Goal: Task Accomplishment & Management: Complete application form

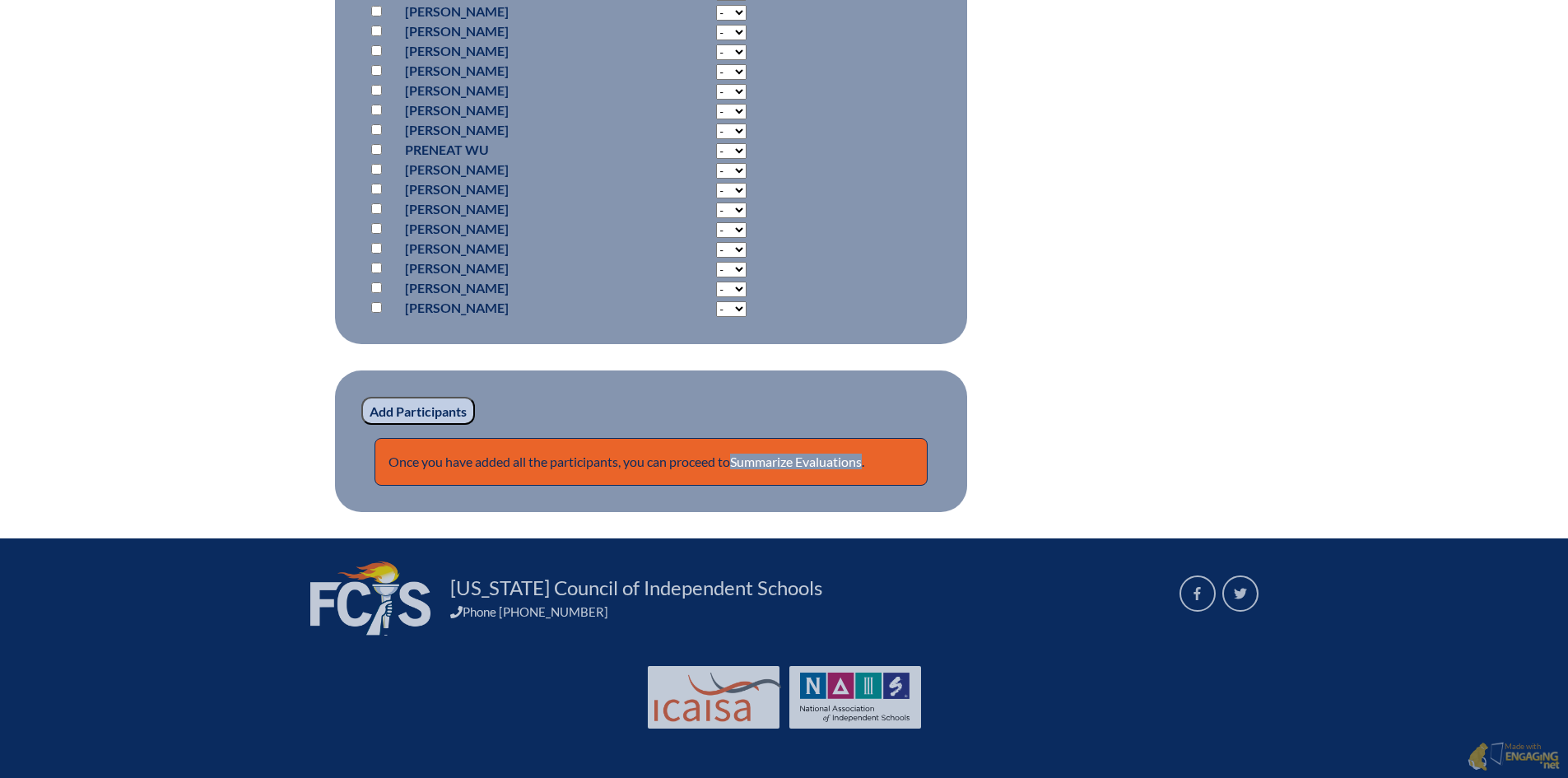
scroll to position [11452, 0]
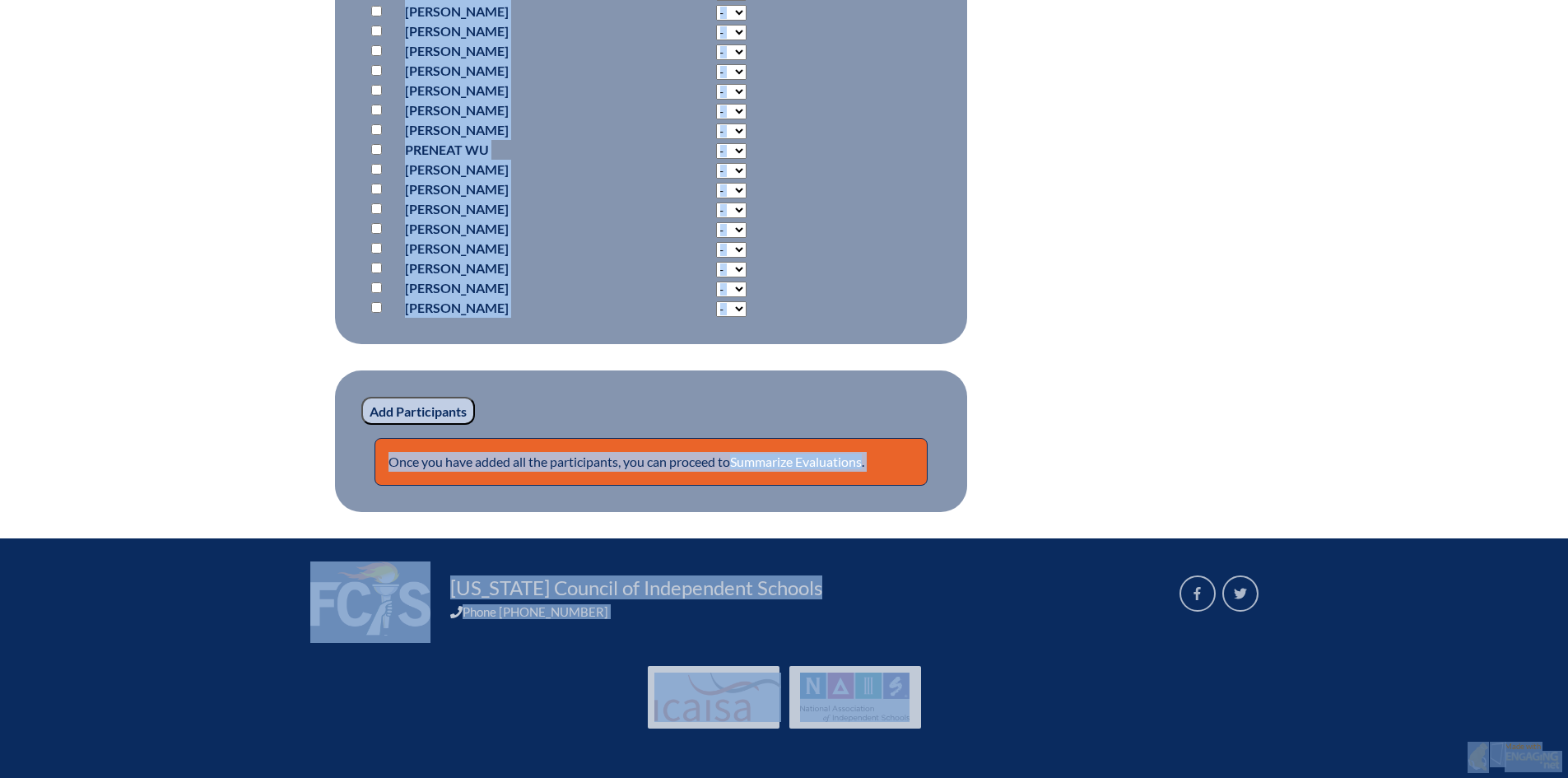
drag, startPoint x: 1567, startPoint y: 736, endPoint x: 1576, endPoint y: 61, distance: 675.1
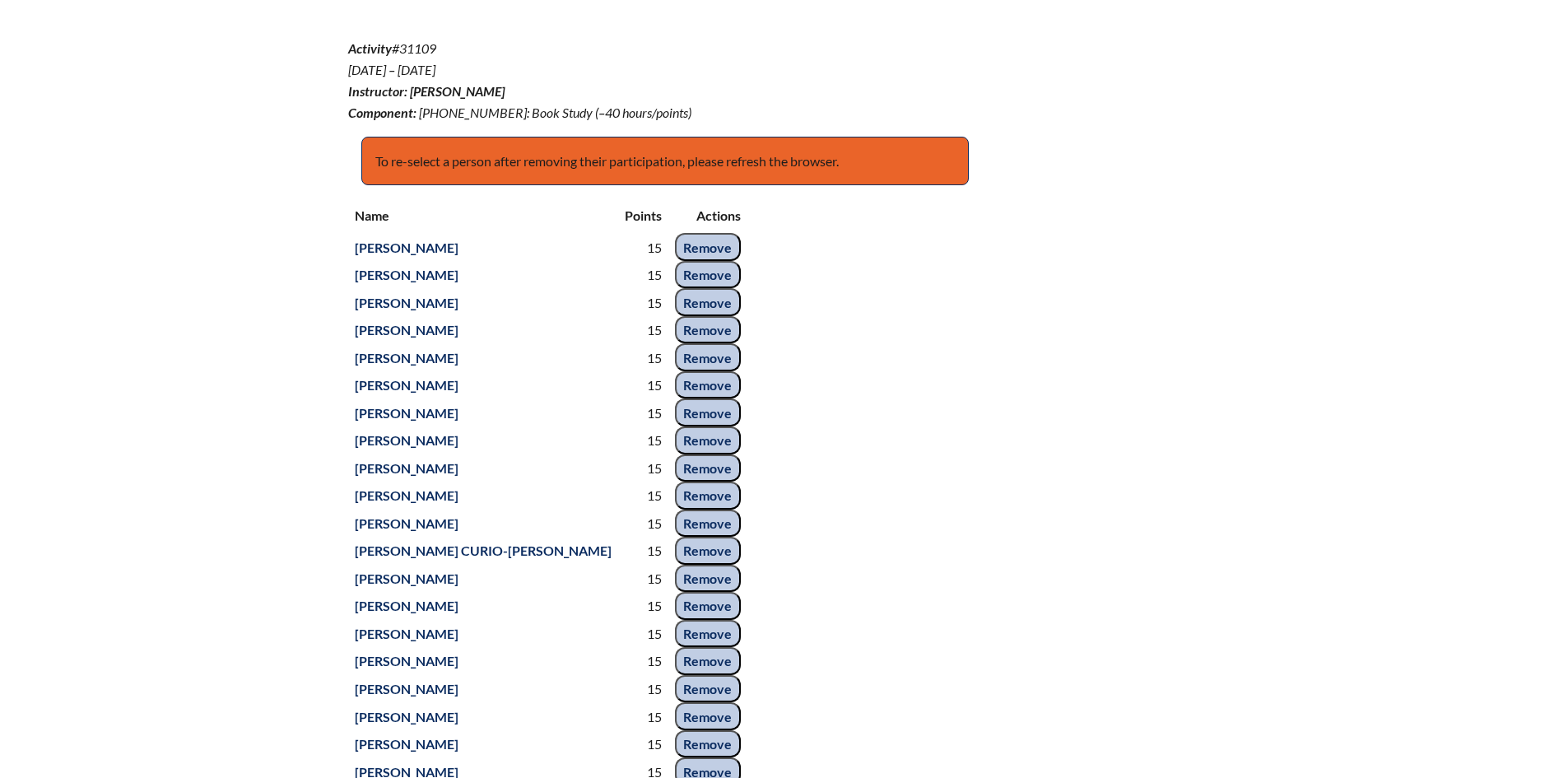
scroll to position [0, 0]
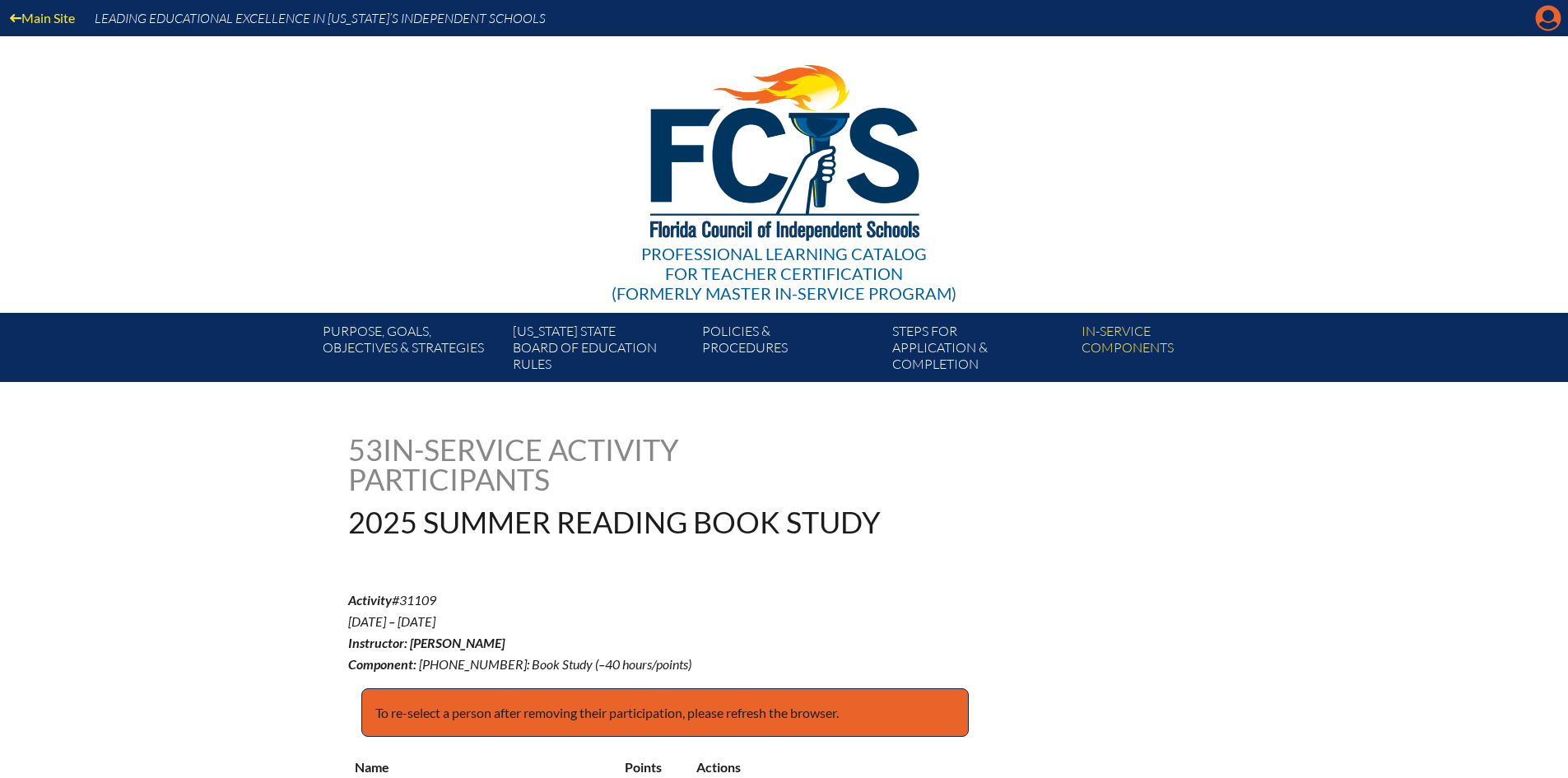
click at [1546, 21] on icon "Manage account" at bounding box center [1547, 18] width 26 height 26
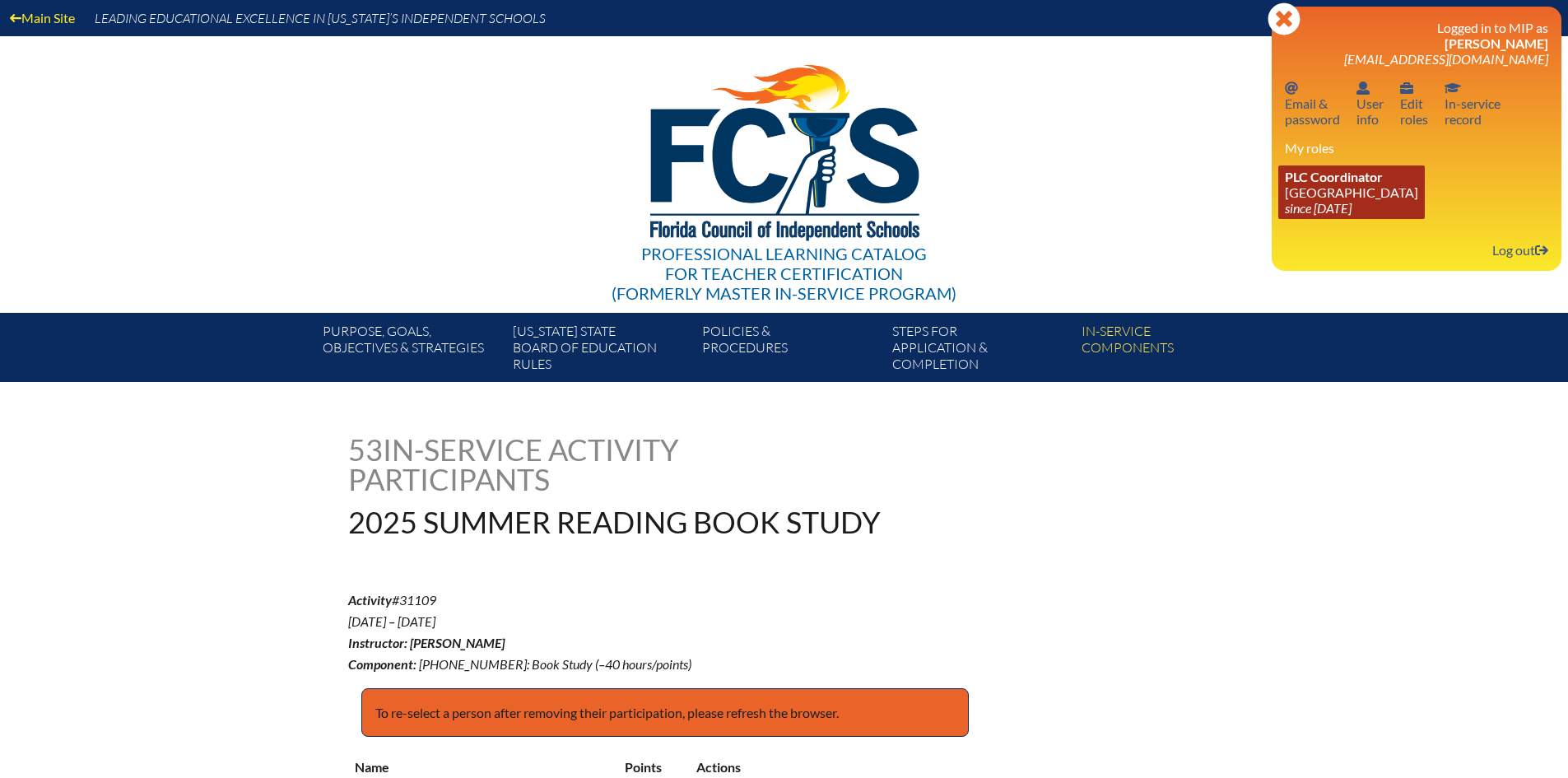
click at [1332, 192] on link "PLC Coordinator Pine Crest School since 2016 Aug 15" at bounding box center [1351, 191] width 146 height 53
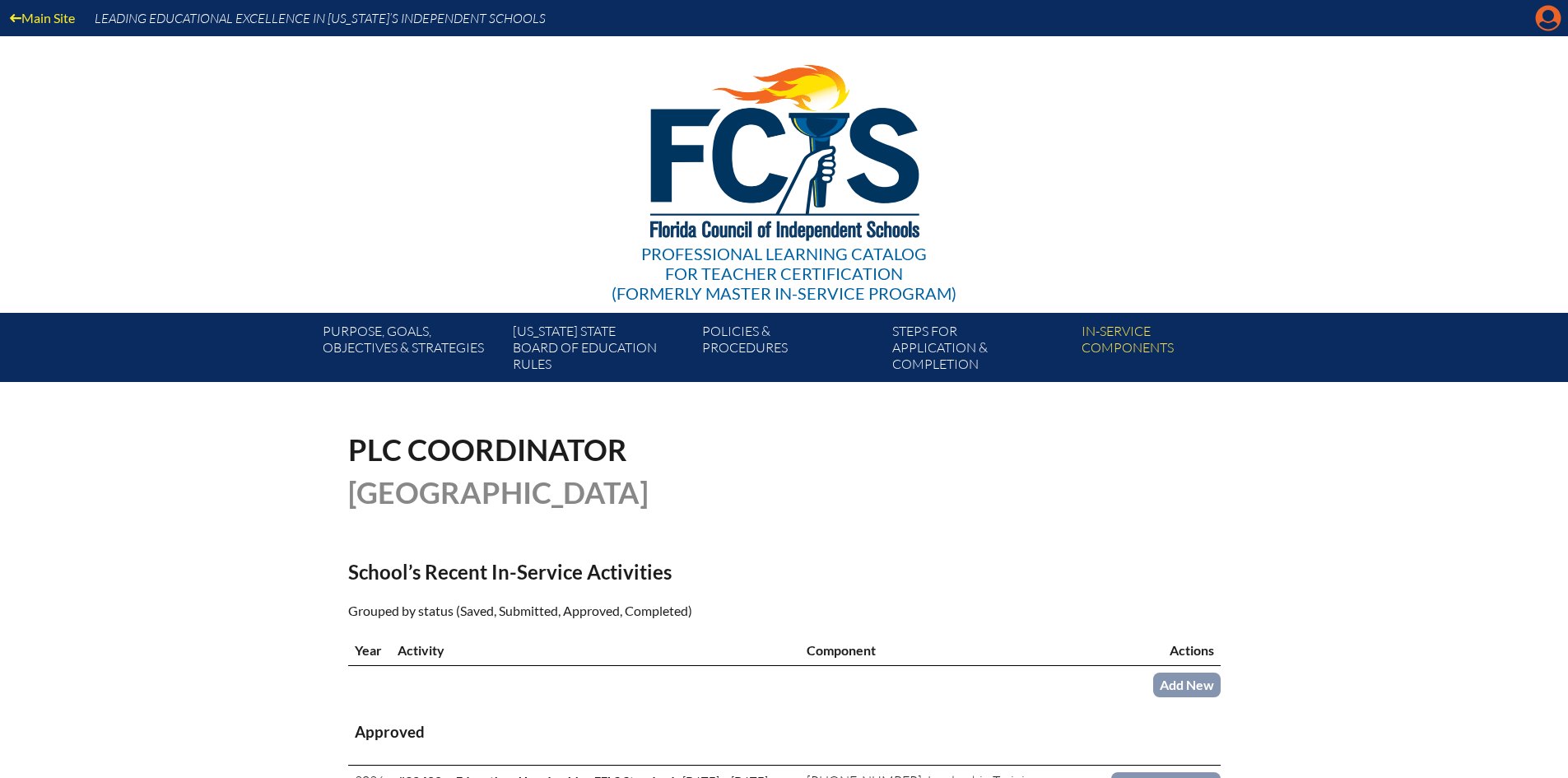
click at [1549, 18] on icon "Manage account" at bounding box center [1547, 18] width 26 height 26
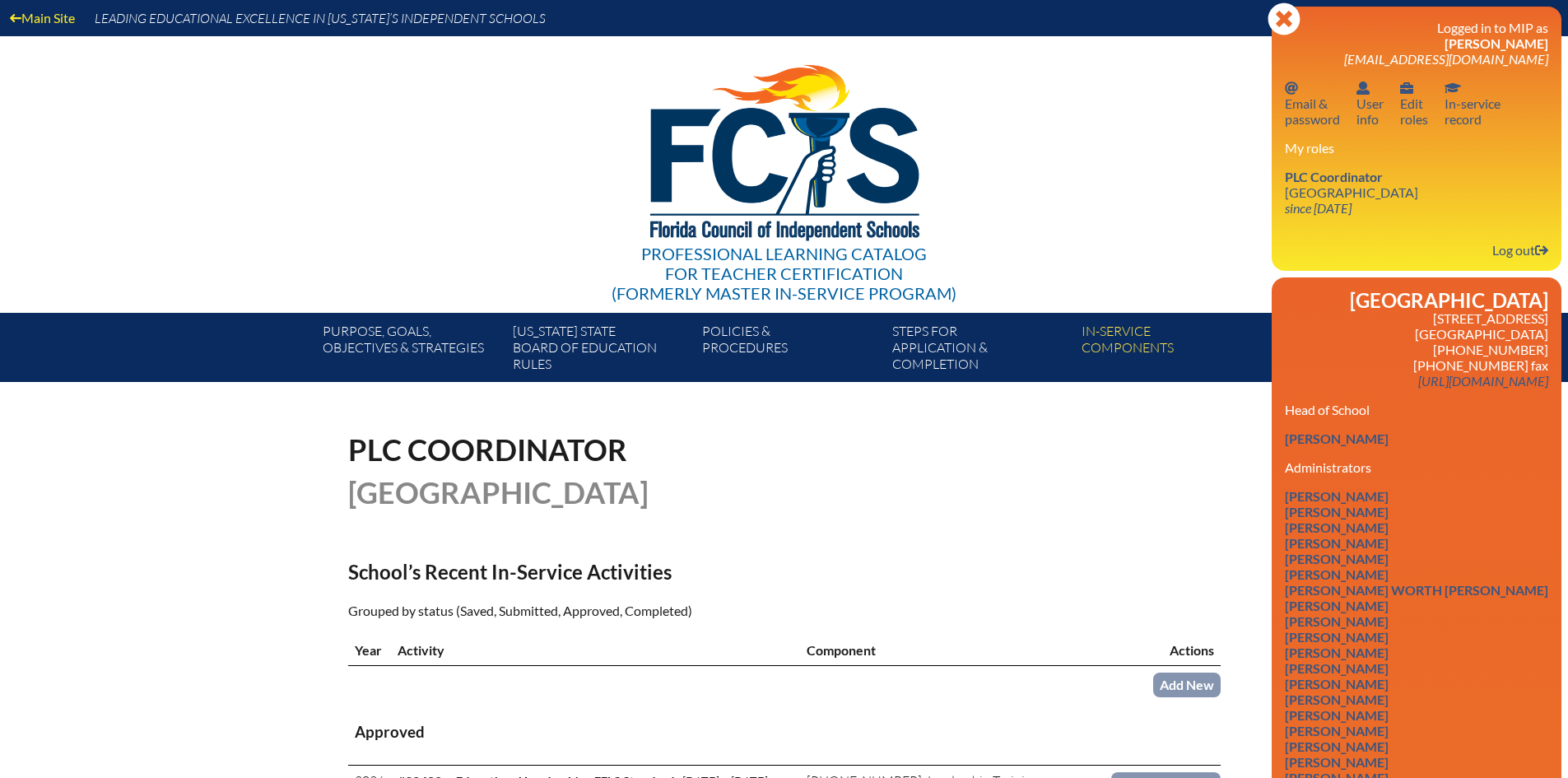
click at [1113, 172] on div "Professional Learning Catalog for Teacher Certification (formerly Master In-ser…" at bounding box center [784, 174] width 1001 height 276
click at [1066, 198] on div "Professional Learning Catalog for Teacher Certification (formerly Master In-ser…" at bounding box center [784, 174] width 1001 height 276
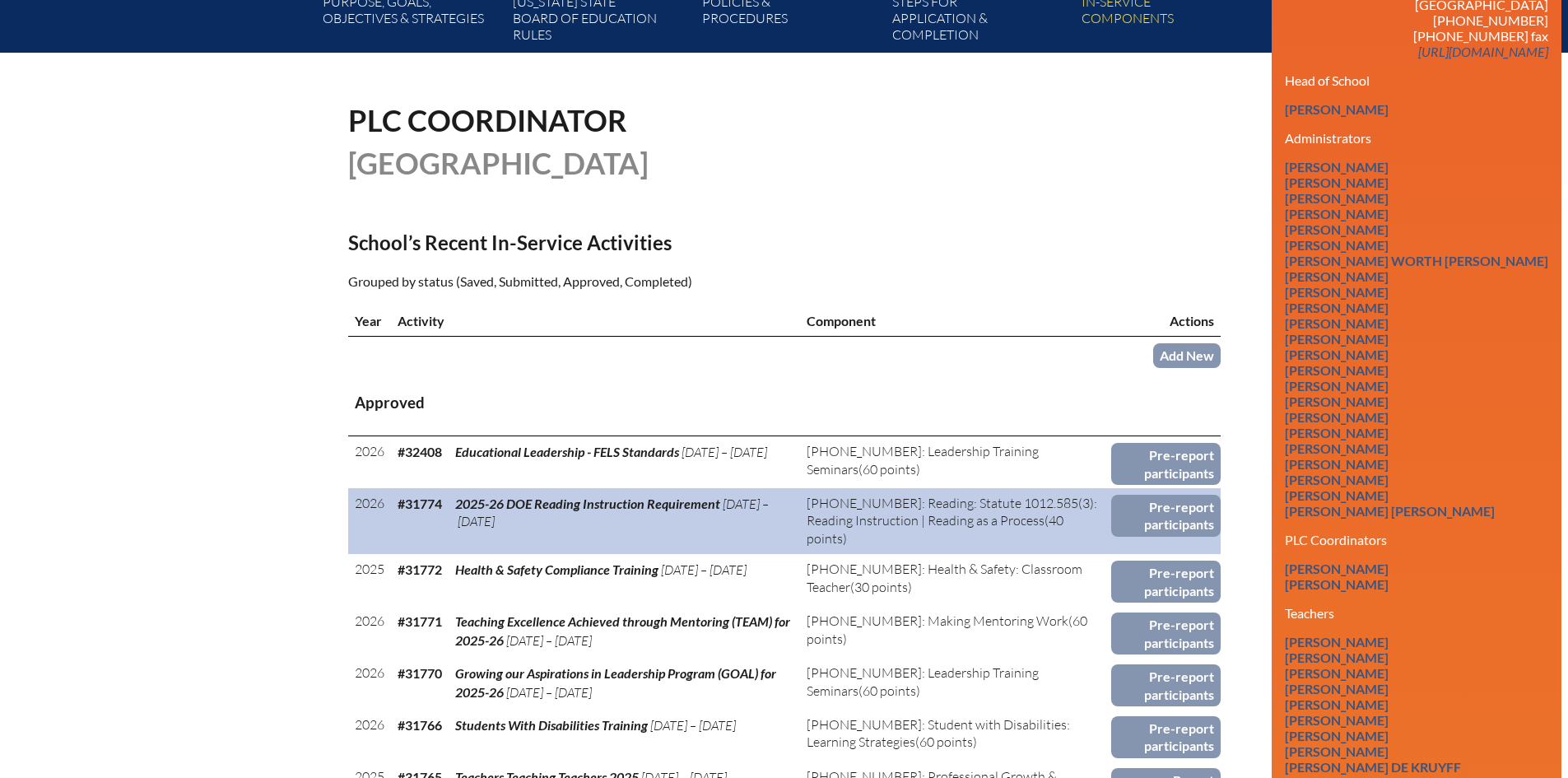
scroll to position [741, 0]
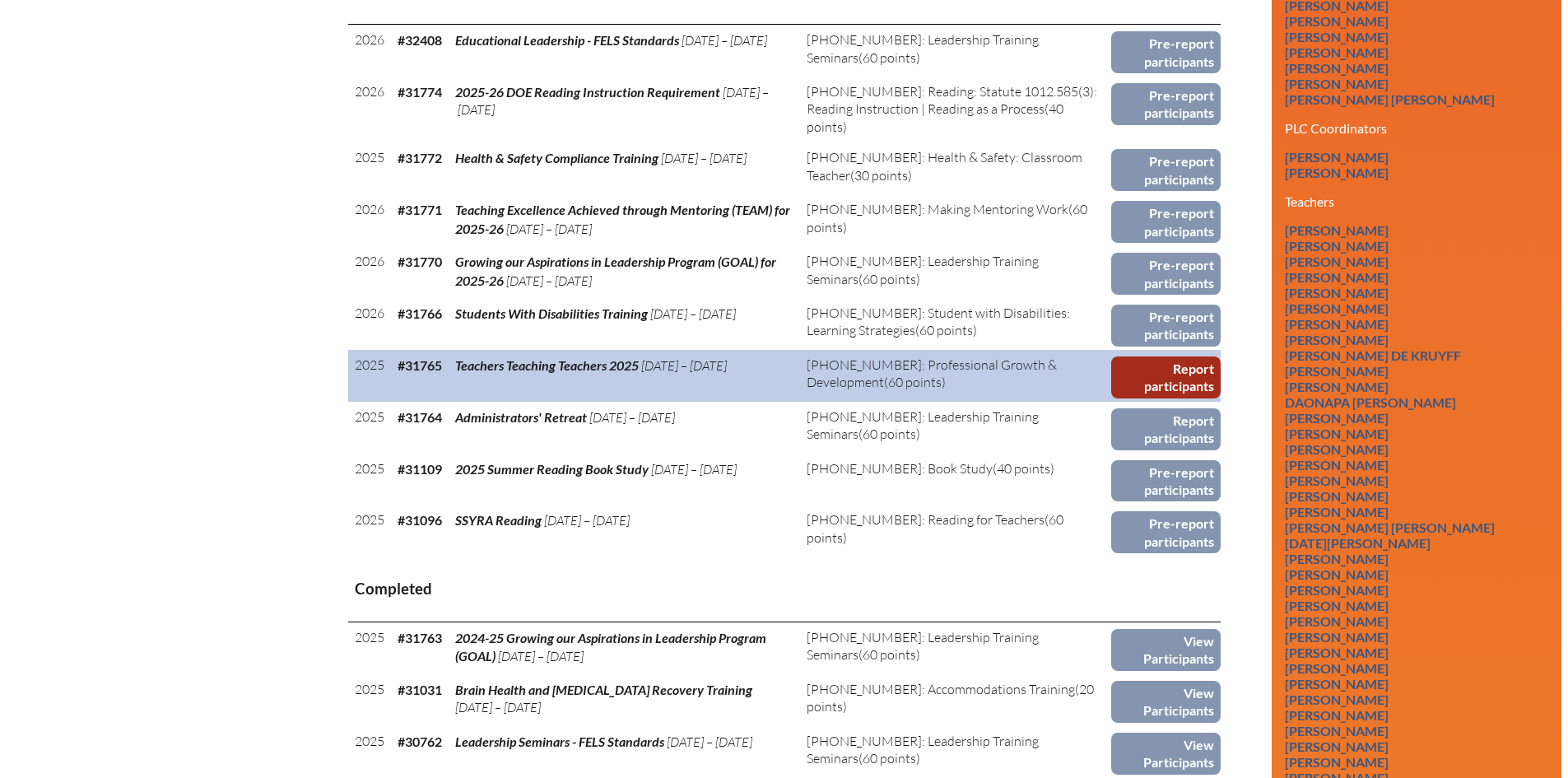
click at [1131, 368] on link "Report participants" at bounding box center [1165, 377] width 109 height 42
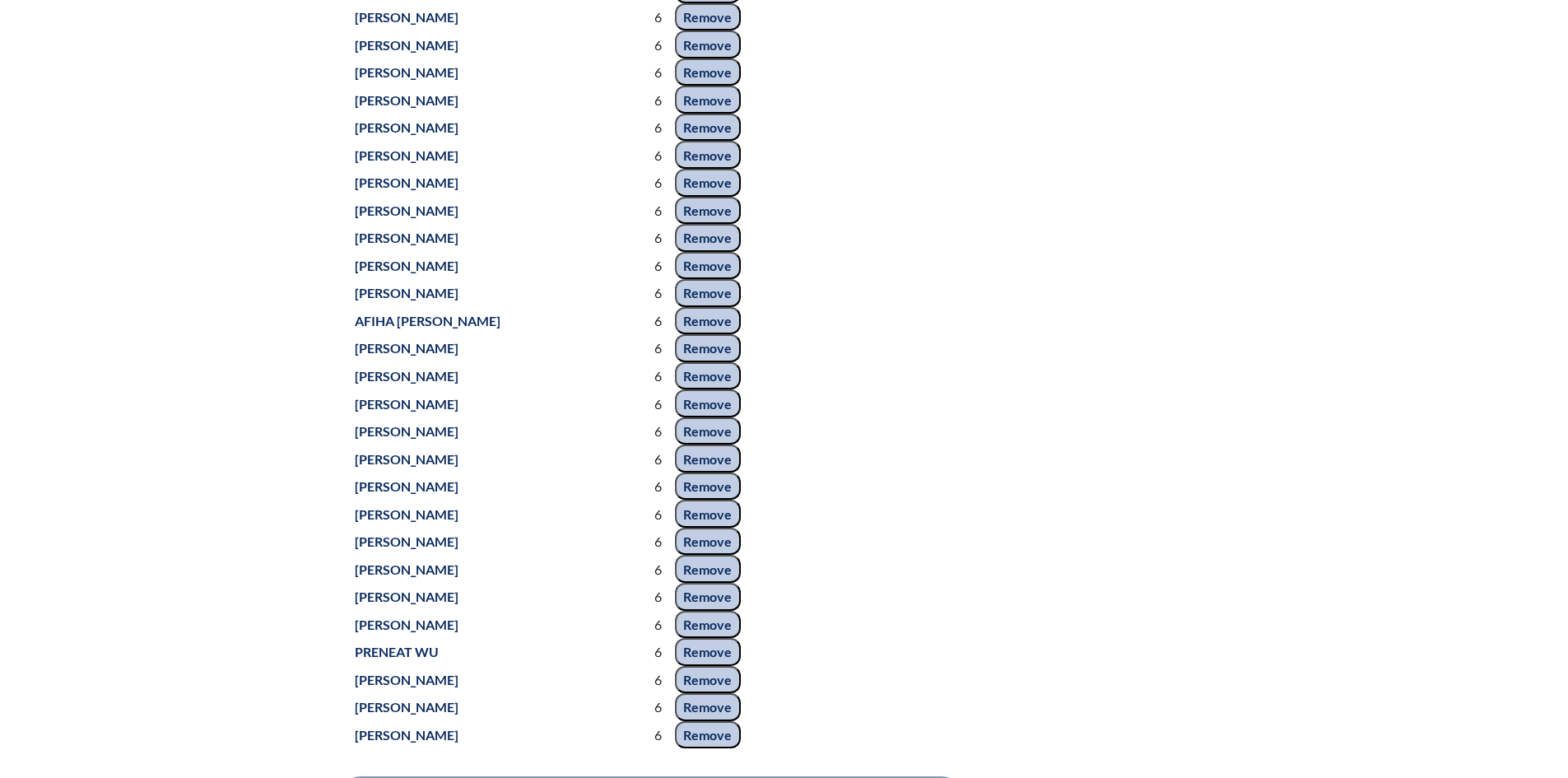
scroll to position [7983, 0]
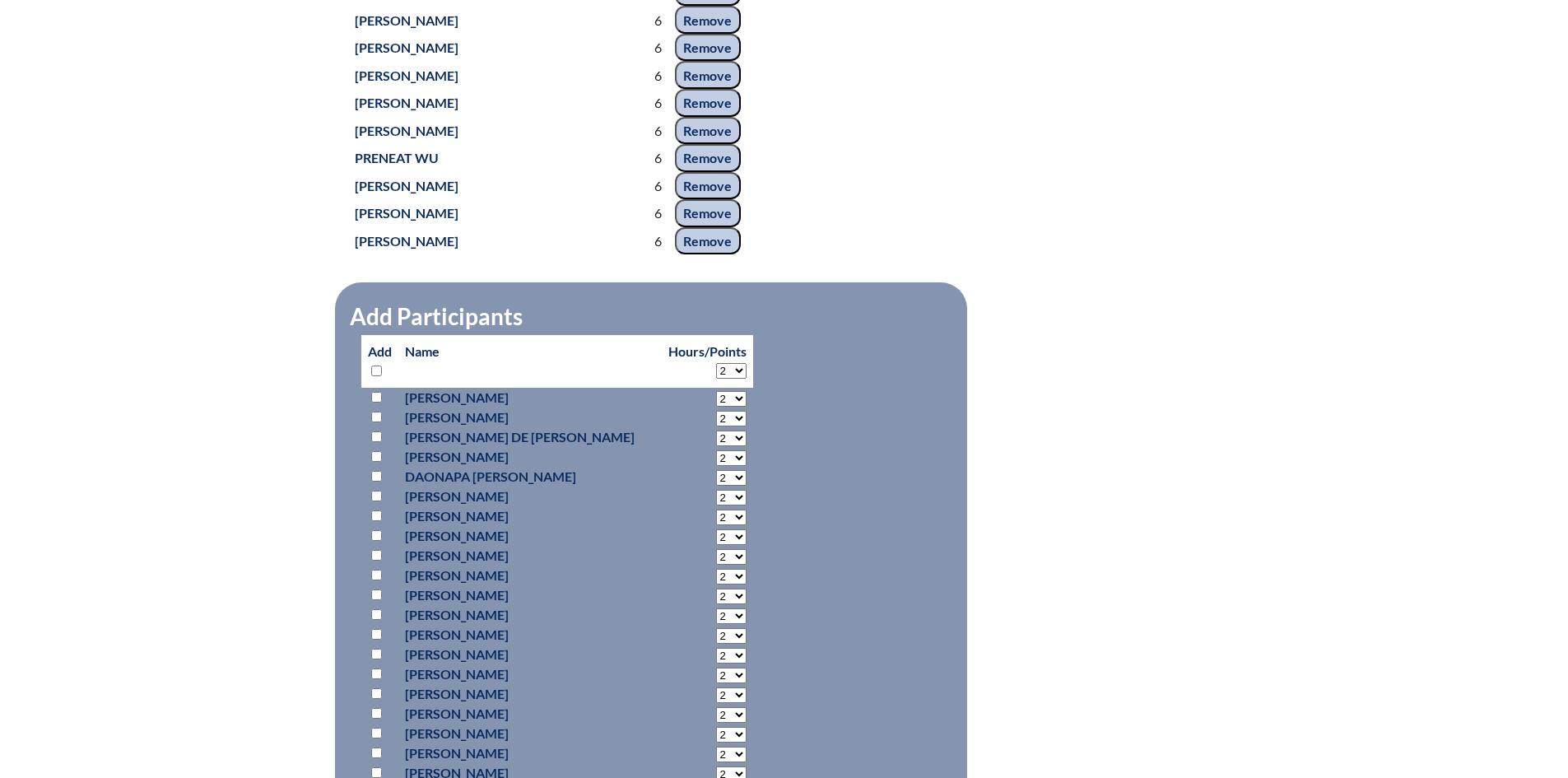
click at [716, 366] on select "2 3 4 5 6 7 8 9 10 11 12 13 14 15 16 17 18 19 20 21 22 23 24 25 26 27 28 29 30 …" at bounding box center [731, 370] width 31 height 16
select select "6"
click at [716, 363] on select "2 3 4 5 6 7 8 9 10 11 12 13 14 15 16 17 18 19 20 21 22 23 24 25 26 27 28 29 30 …" at bounding box center [731, 370] width 31 height 16
select select "6"
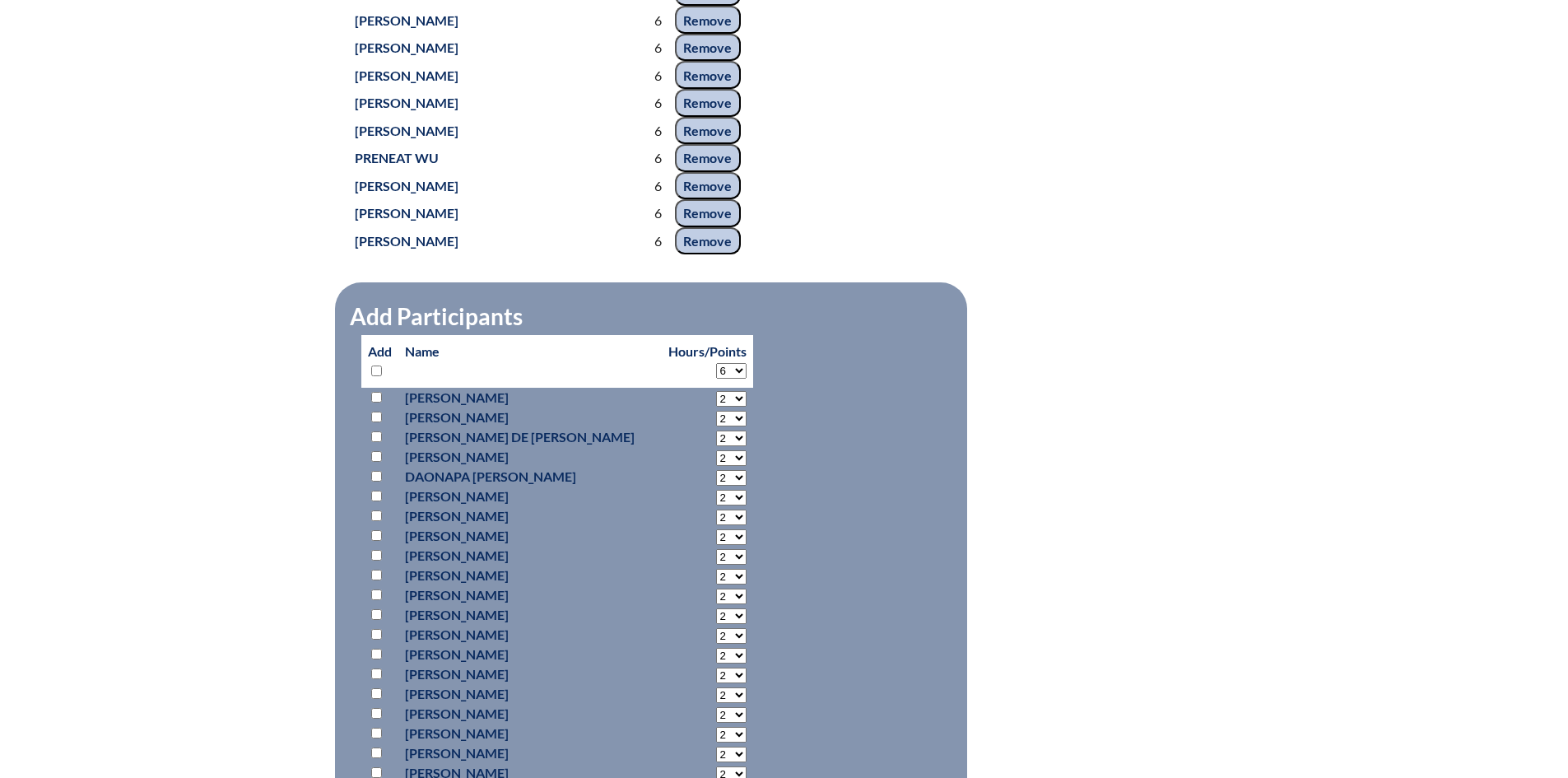
select select "6"
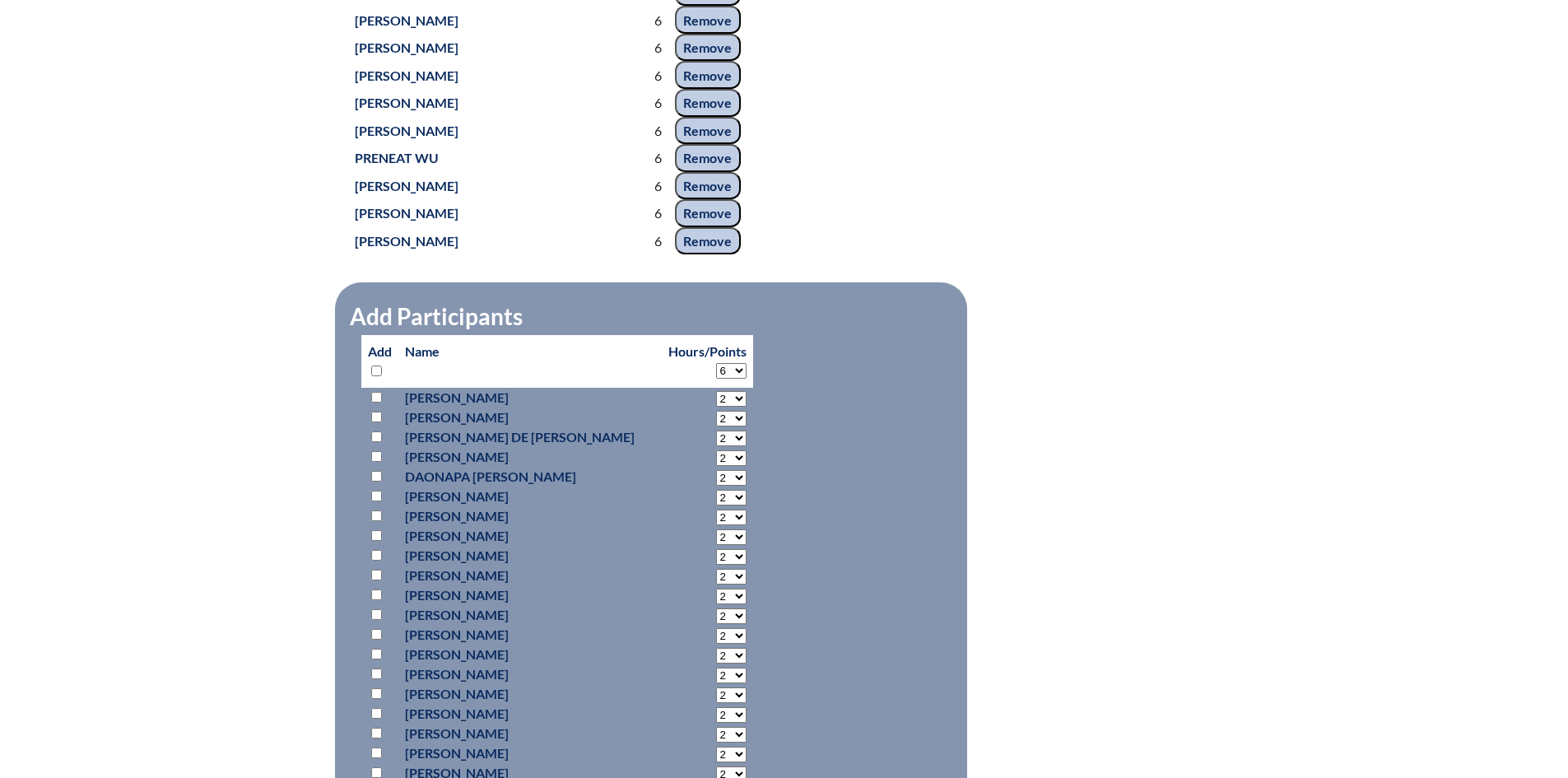
select select "6"
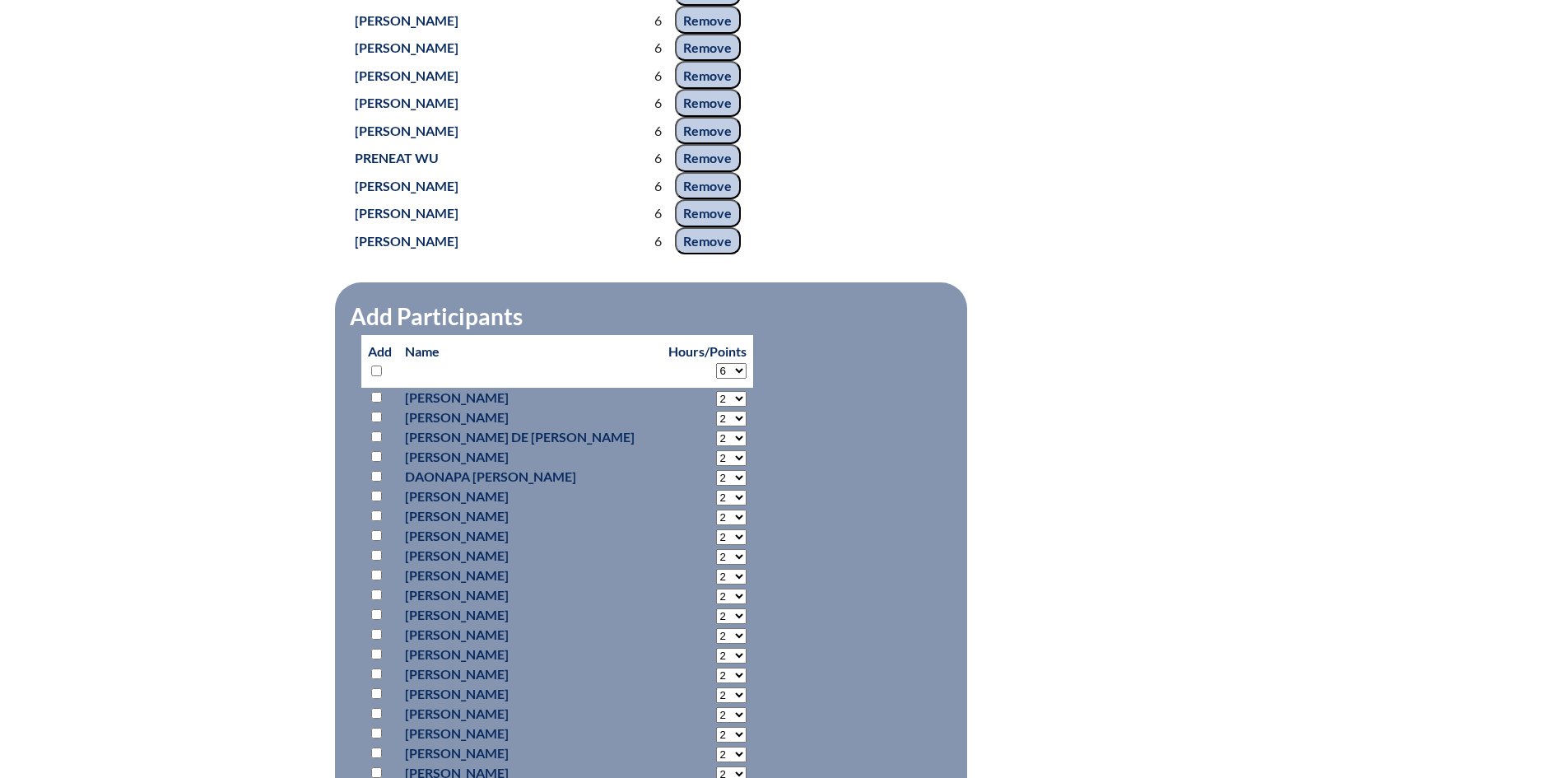
select select "6"
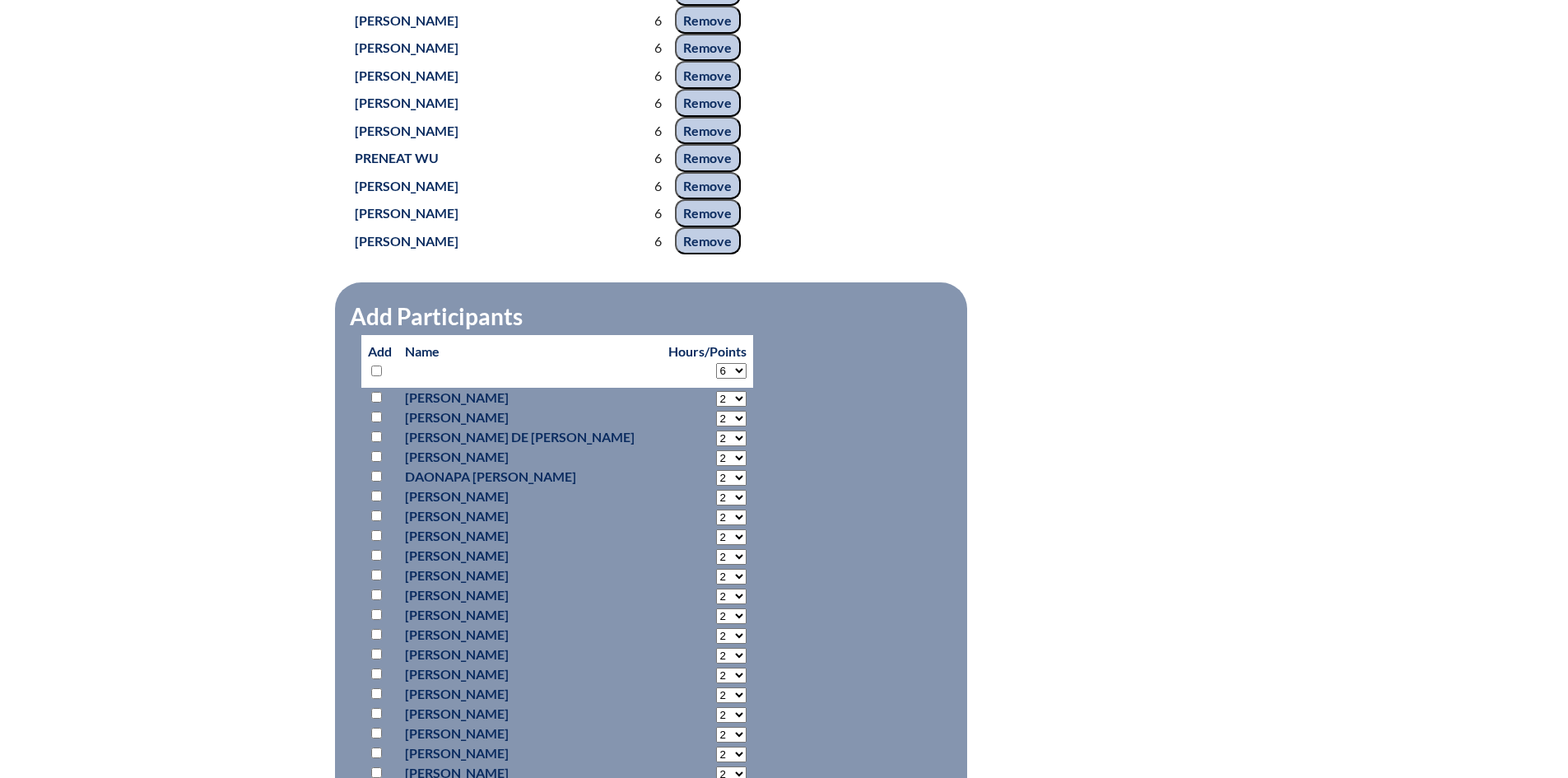
select select "6"
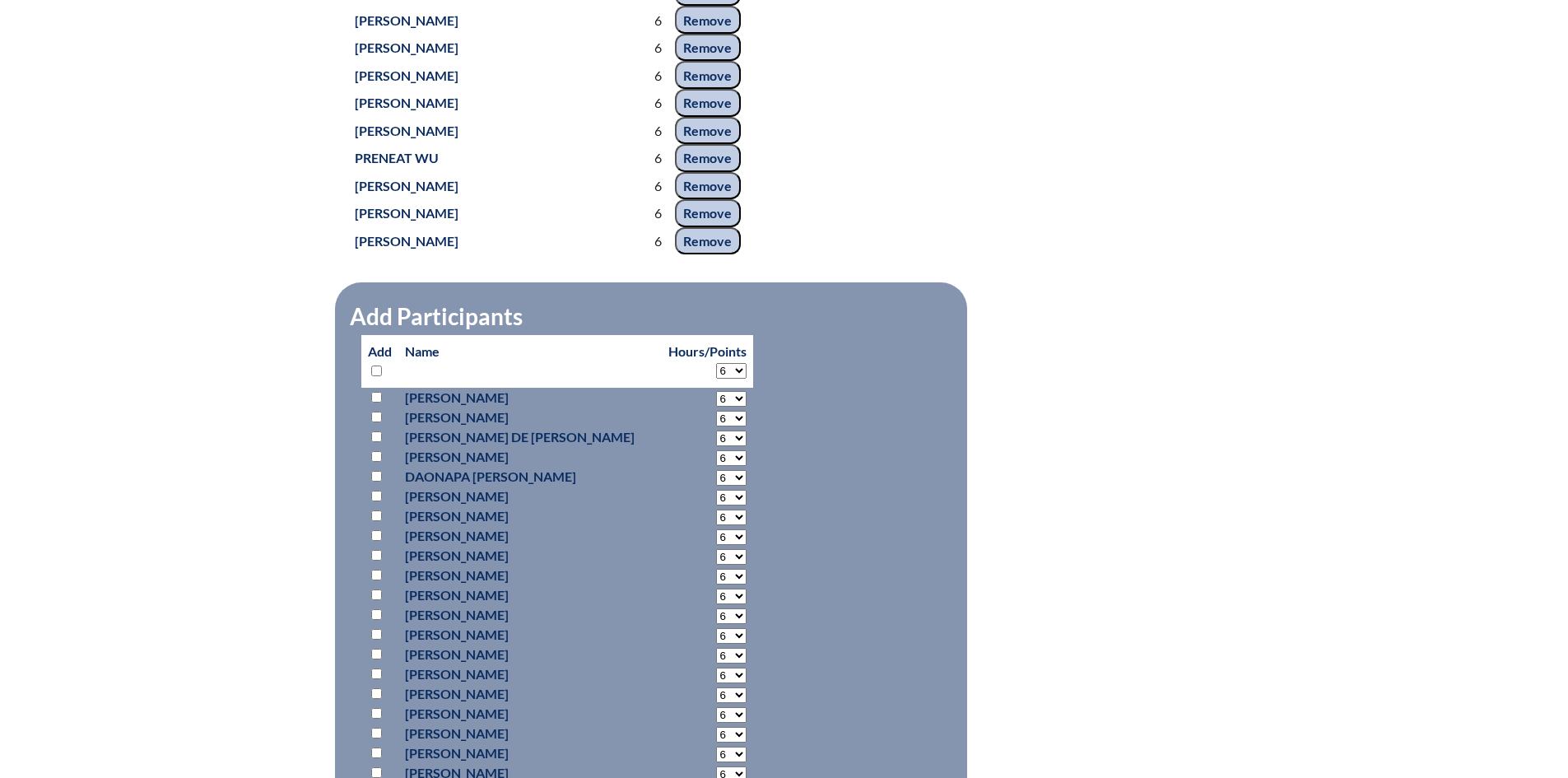
select select "6"
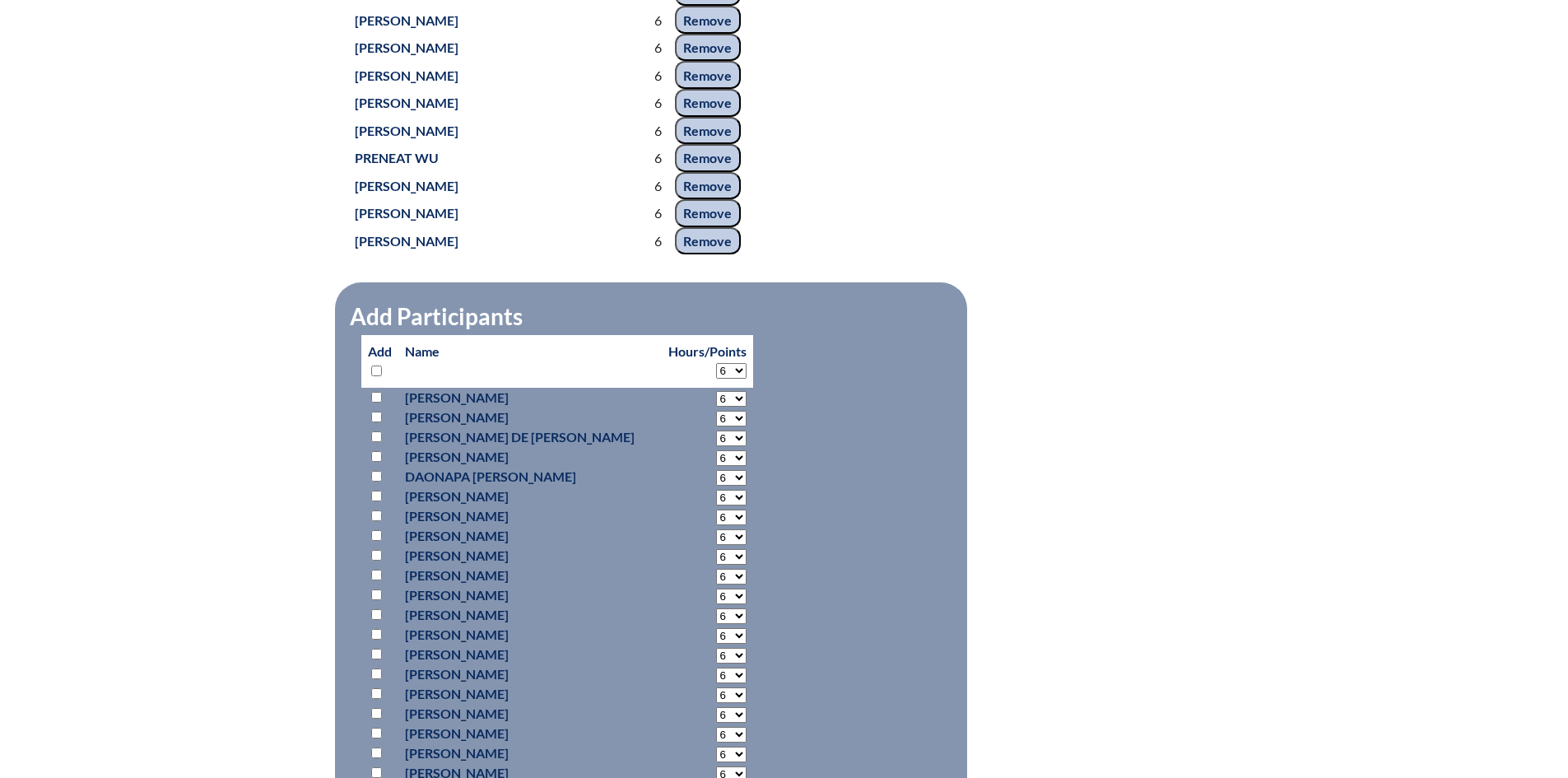
select select "6"
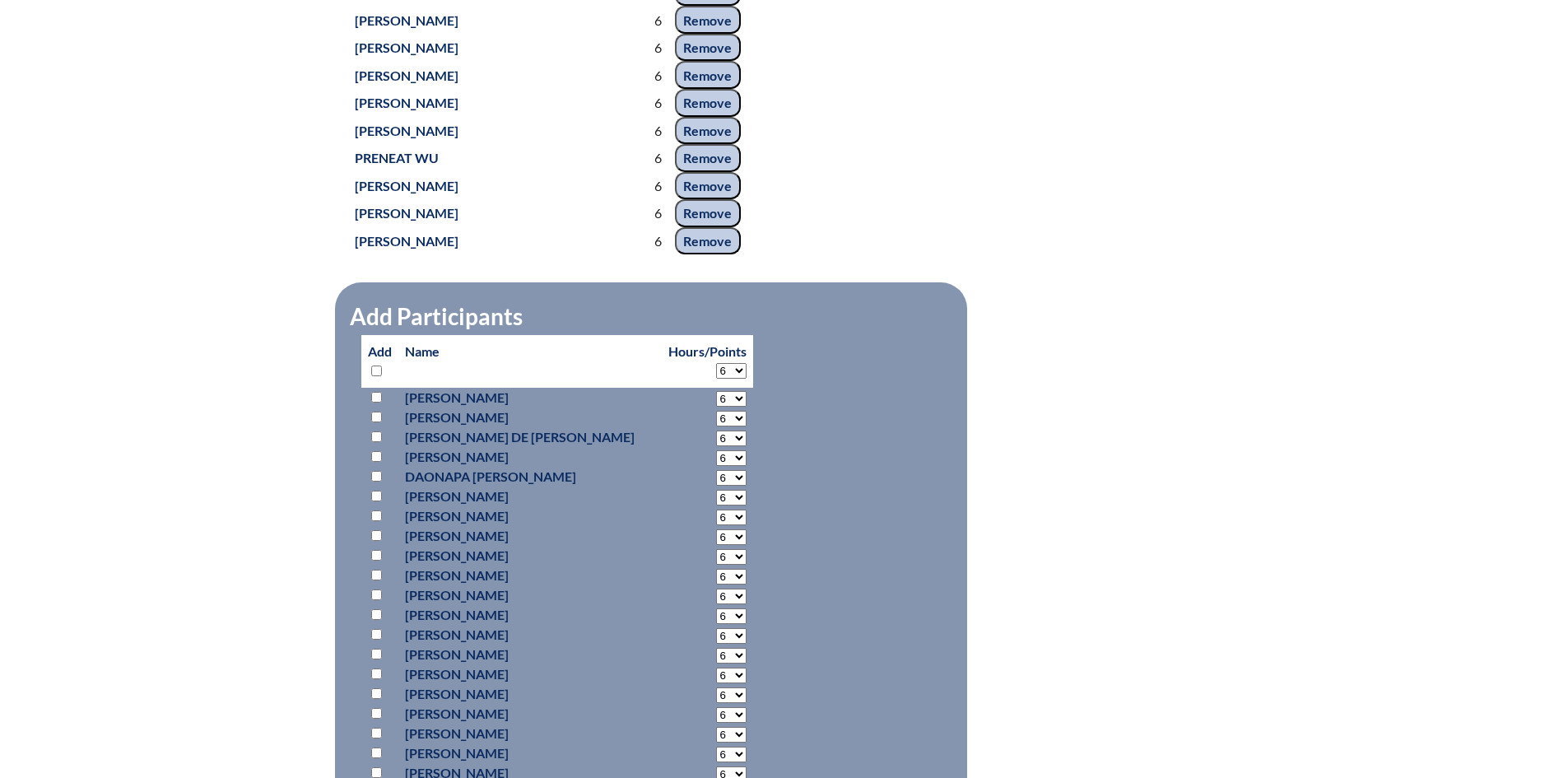
select select "6"
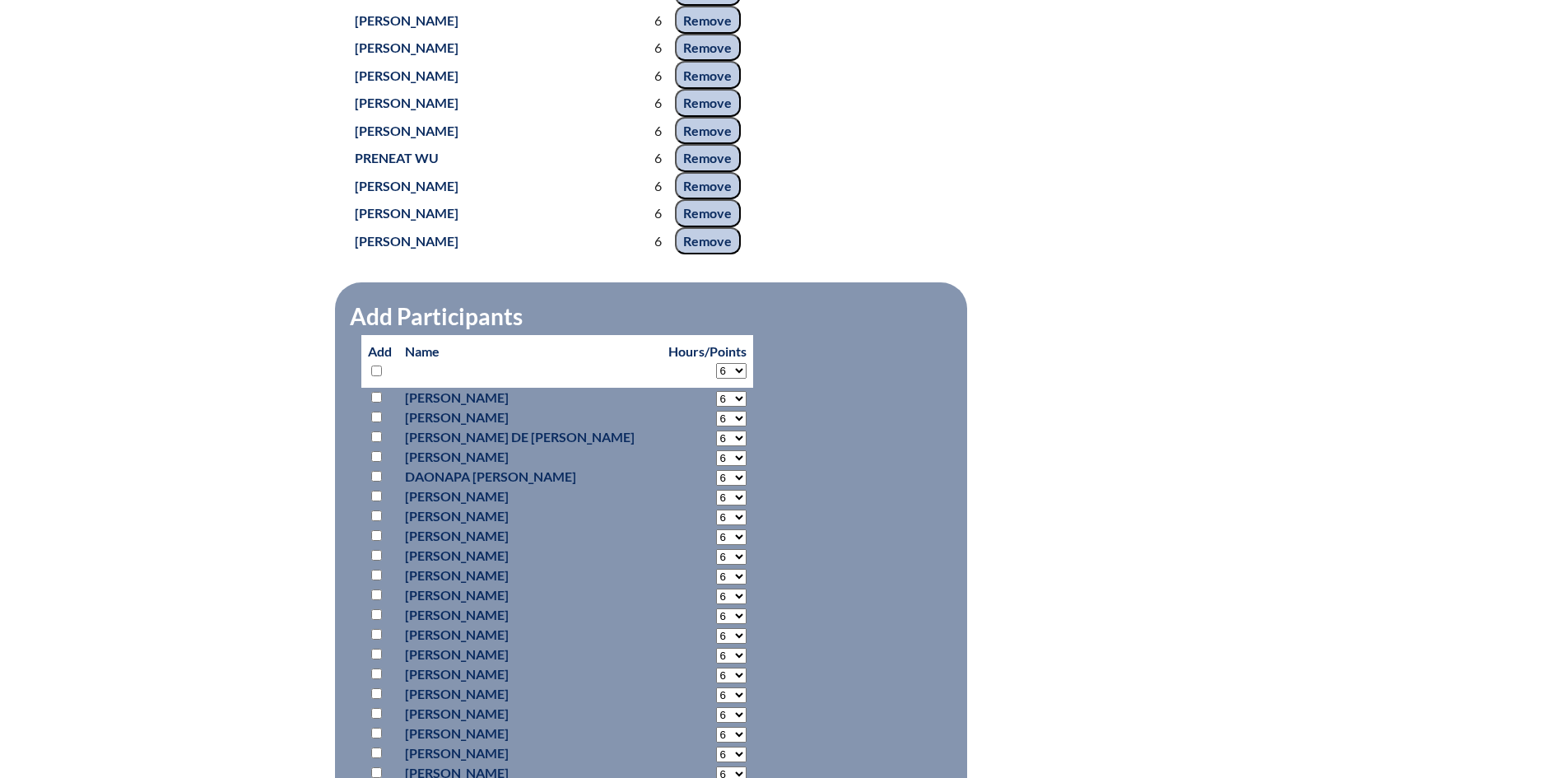
select select "6"
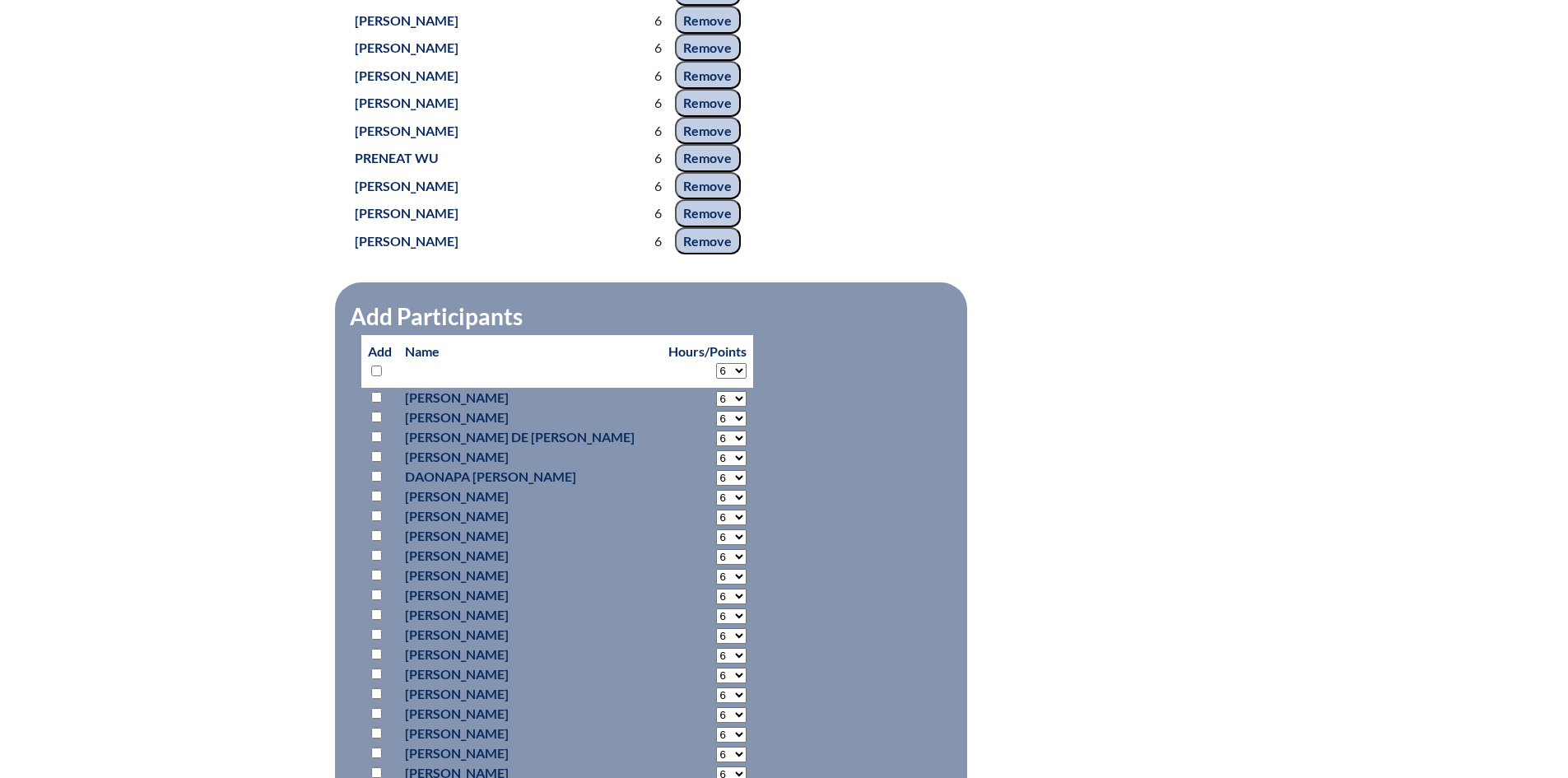
select select "6"
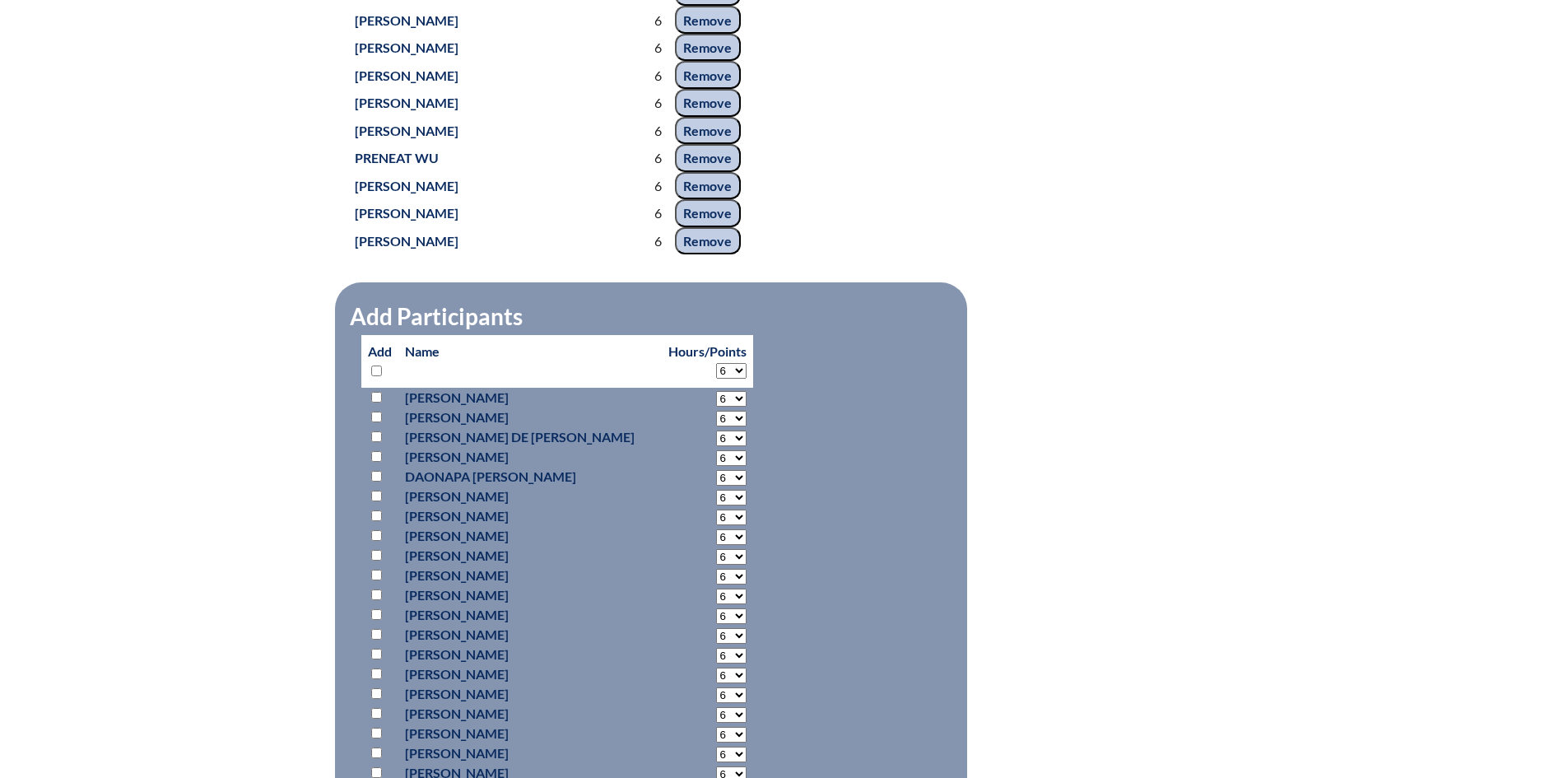
select select "6"
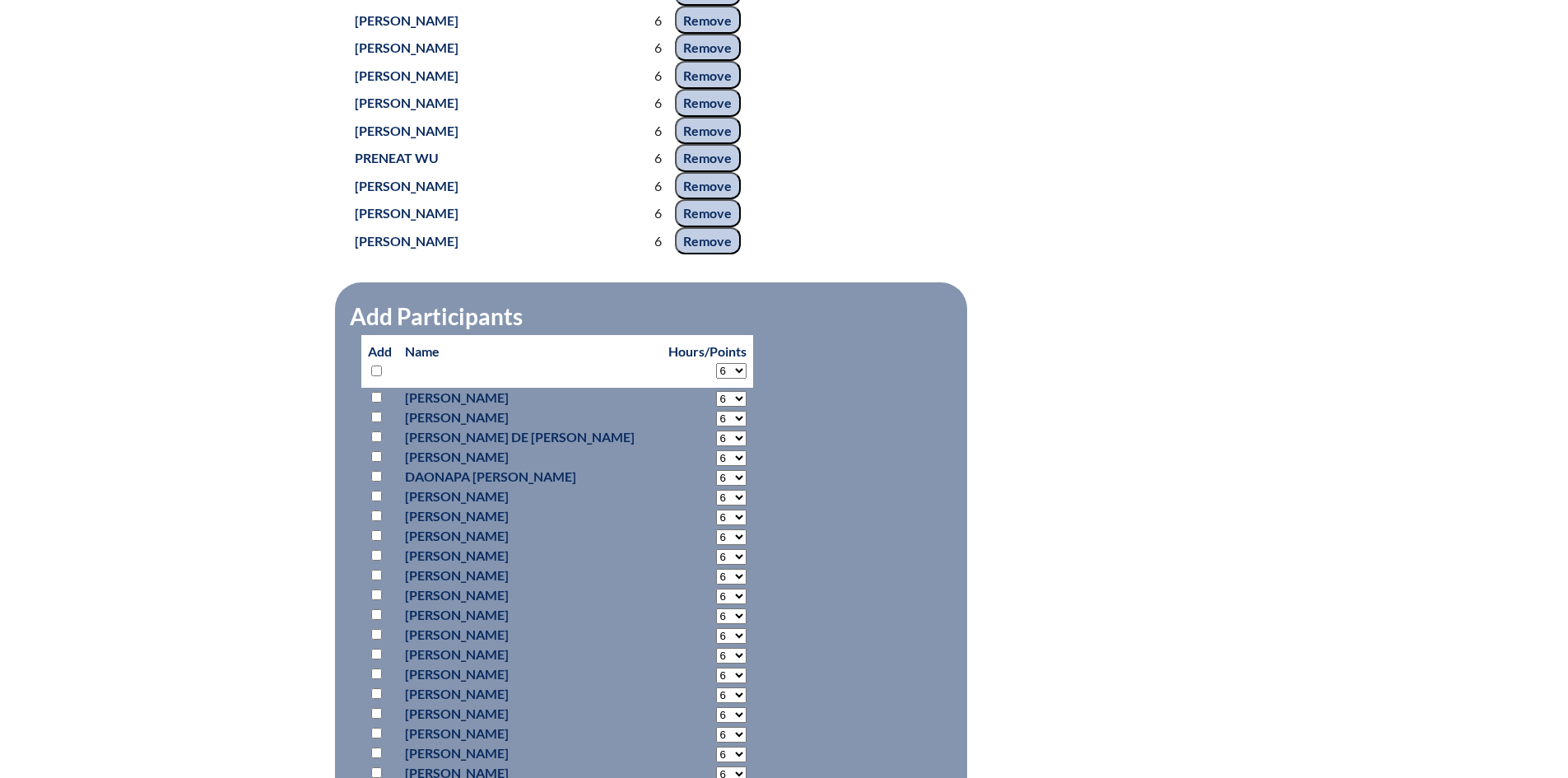
select select "6"
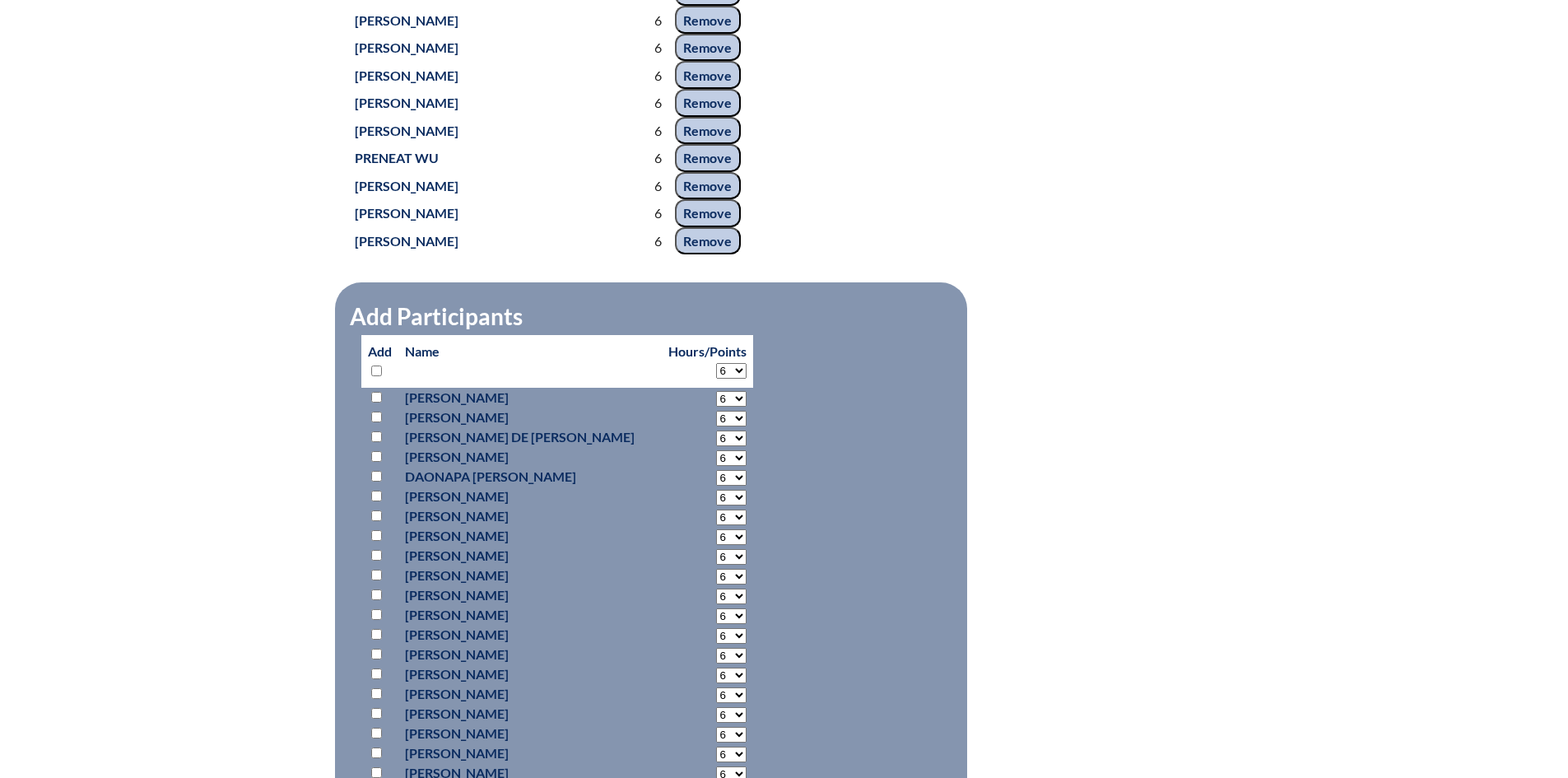
select select "6"
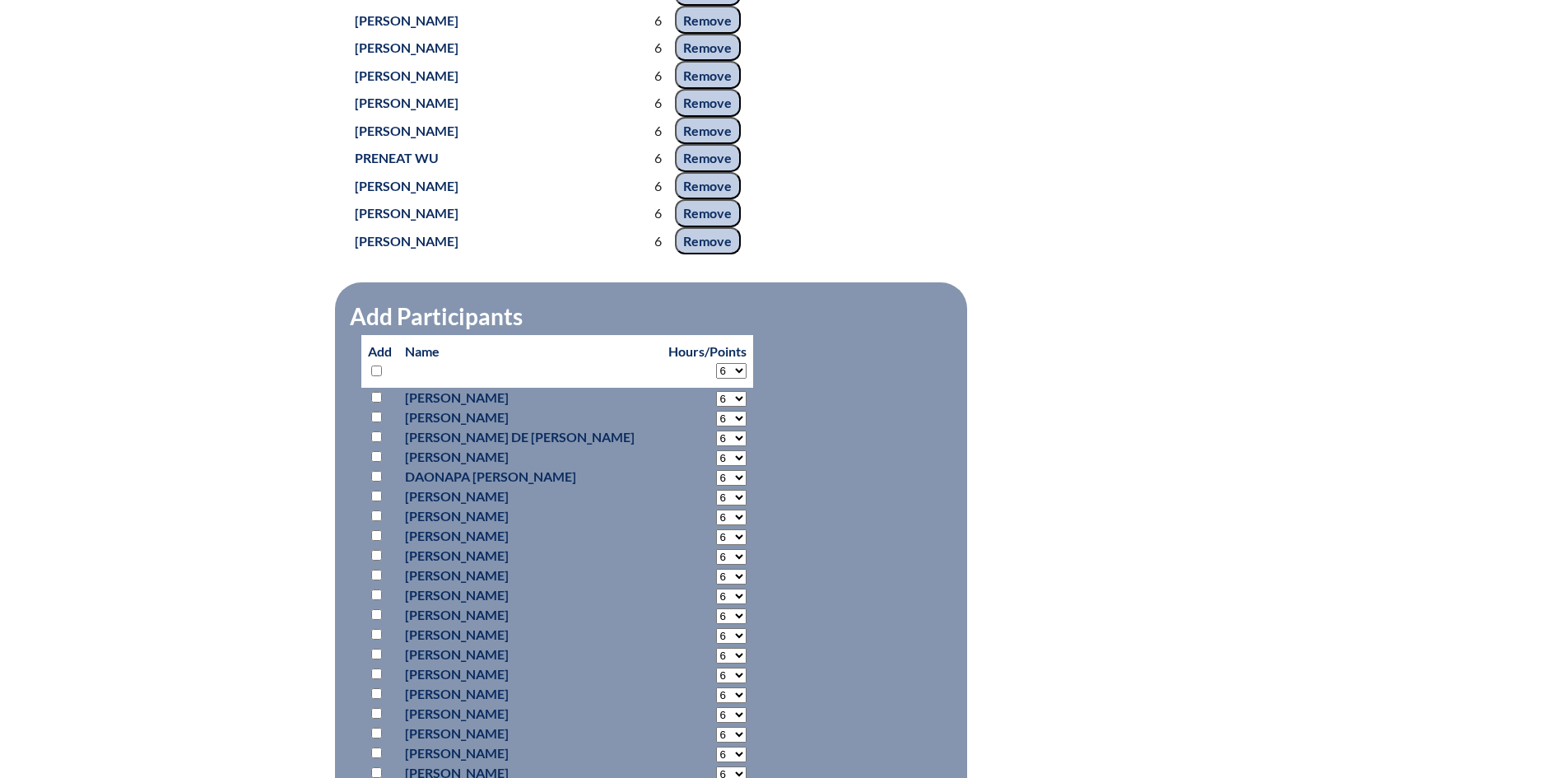
select select "6"
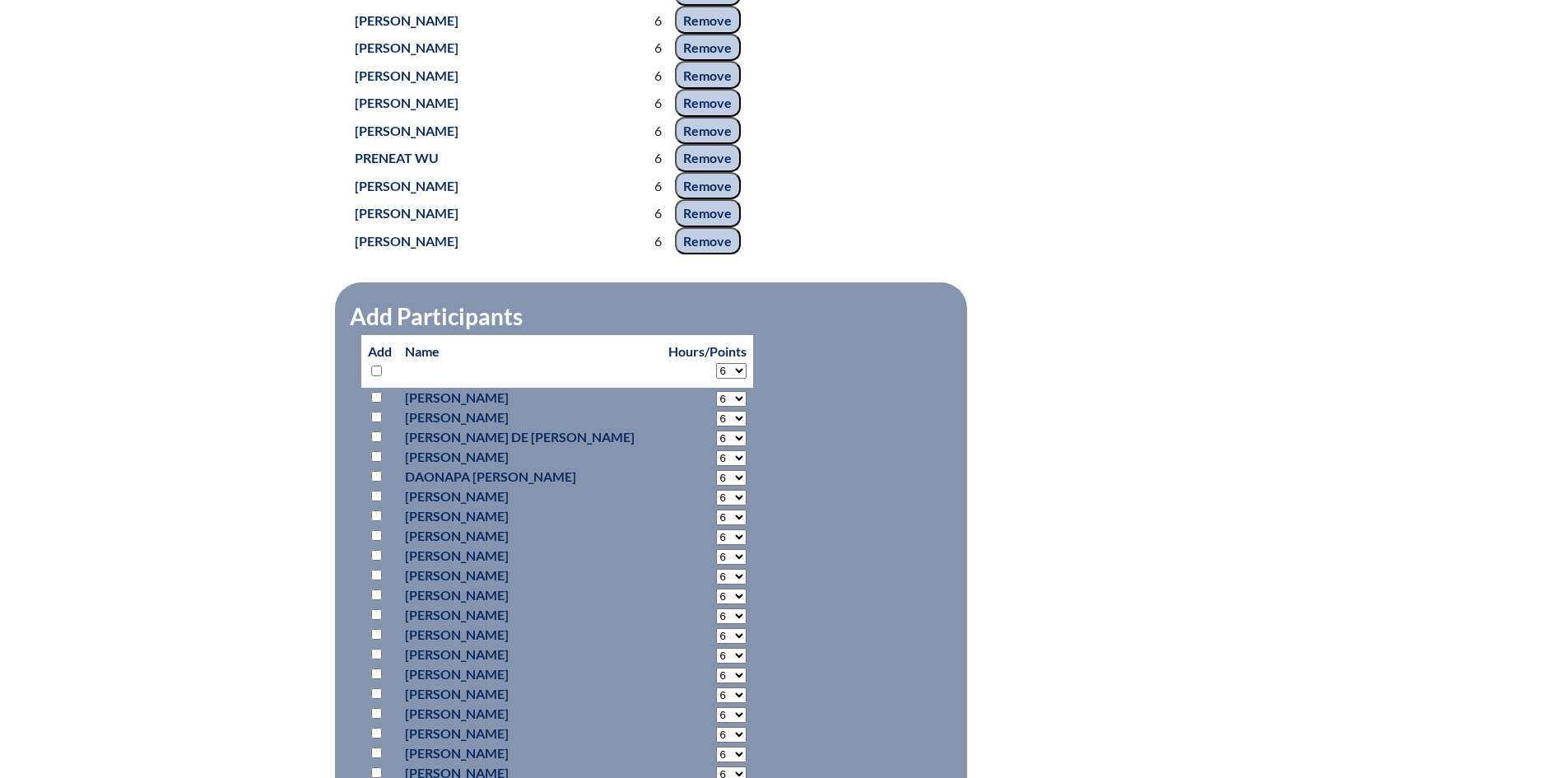
select select "6"
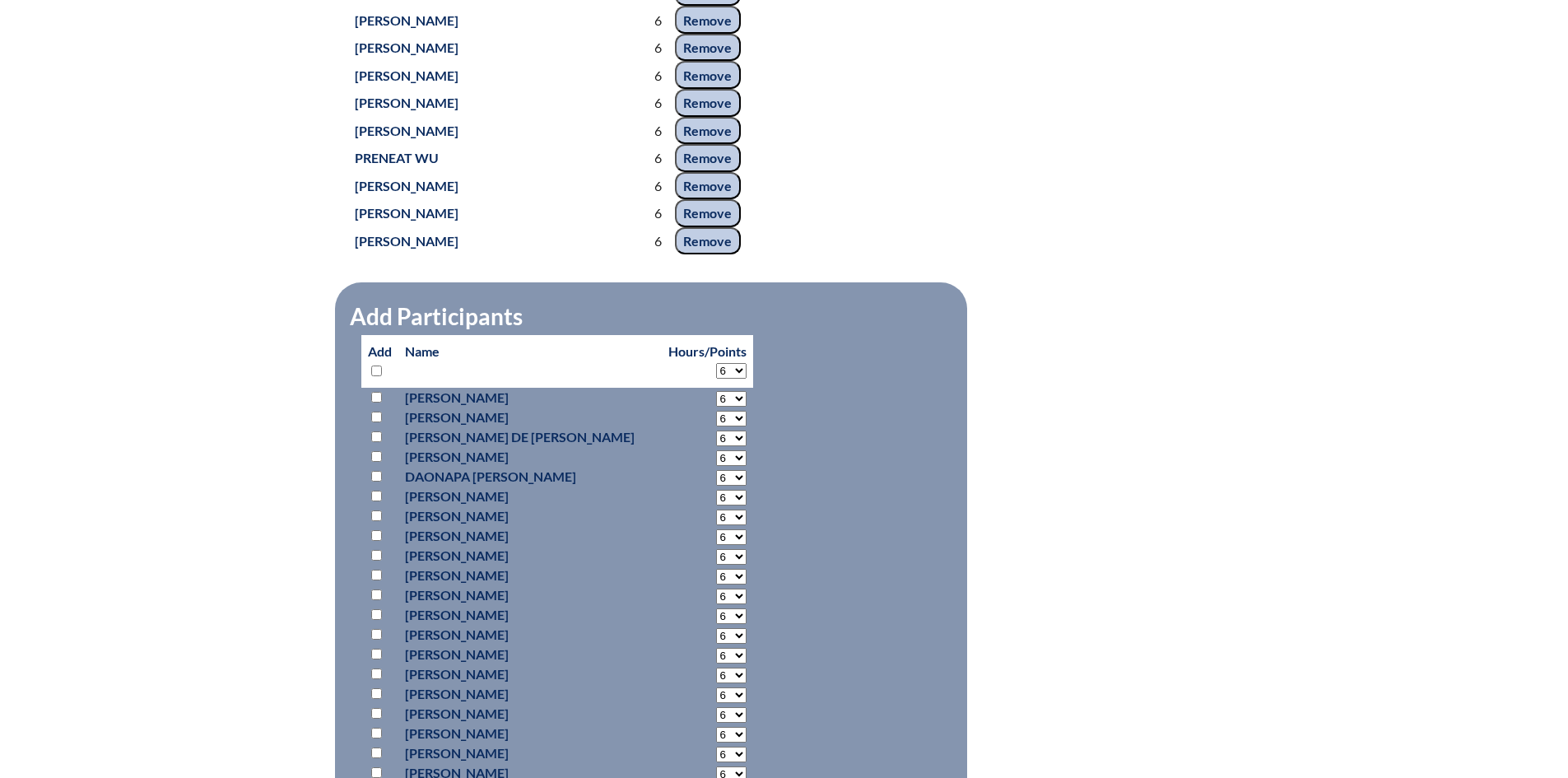
select select "6"
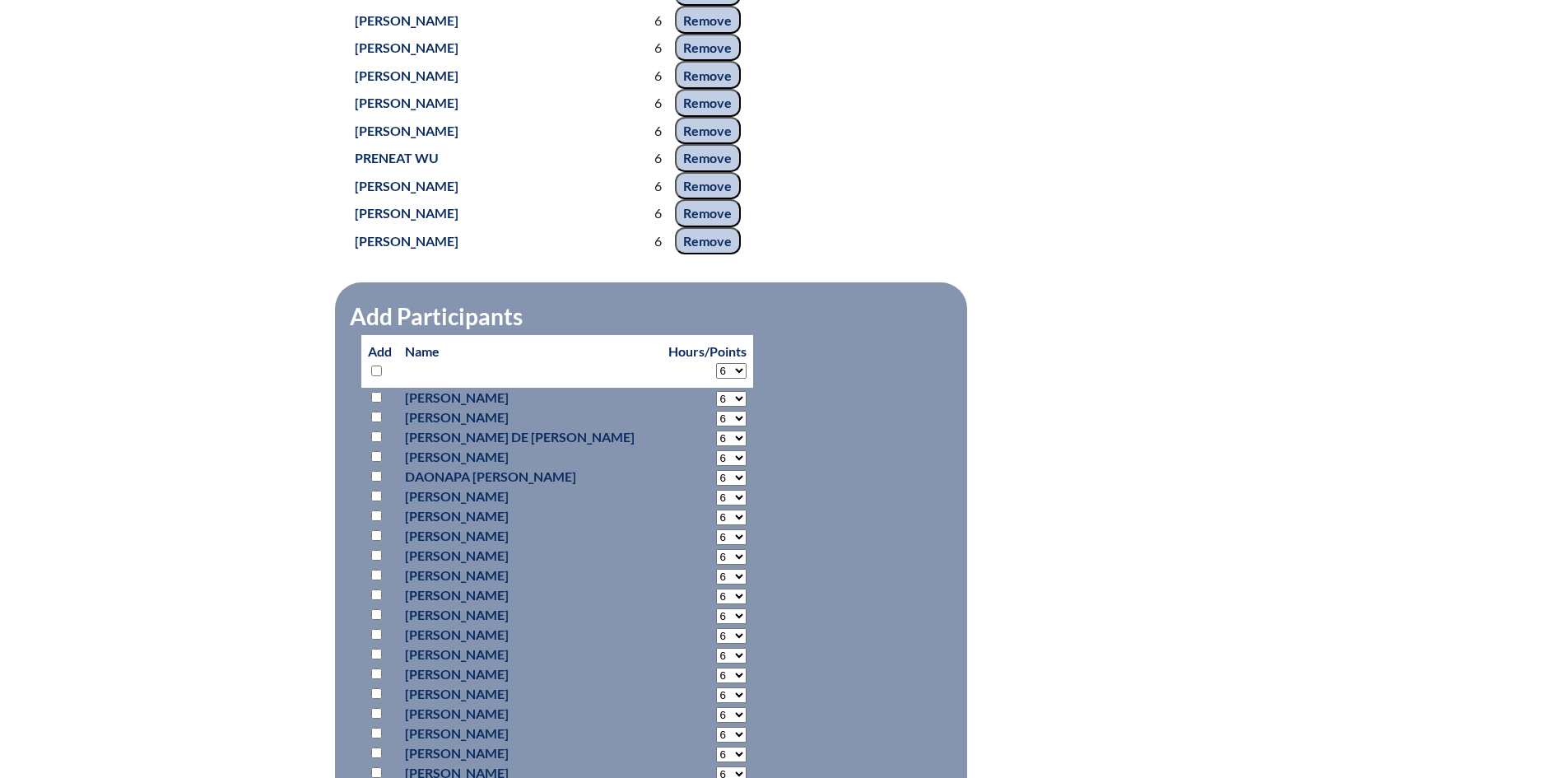
select select "6"
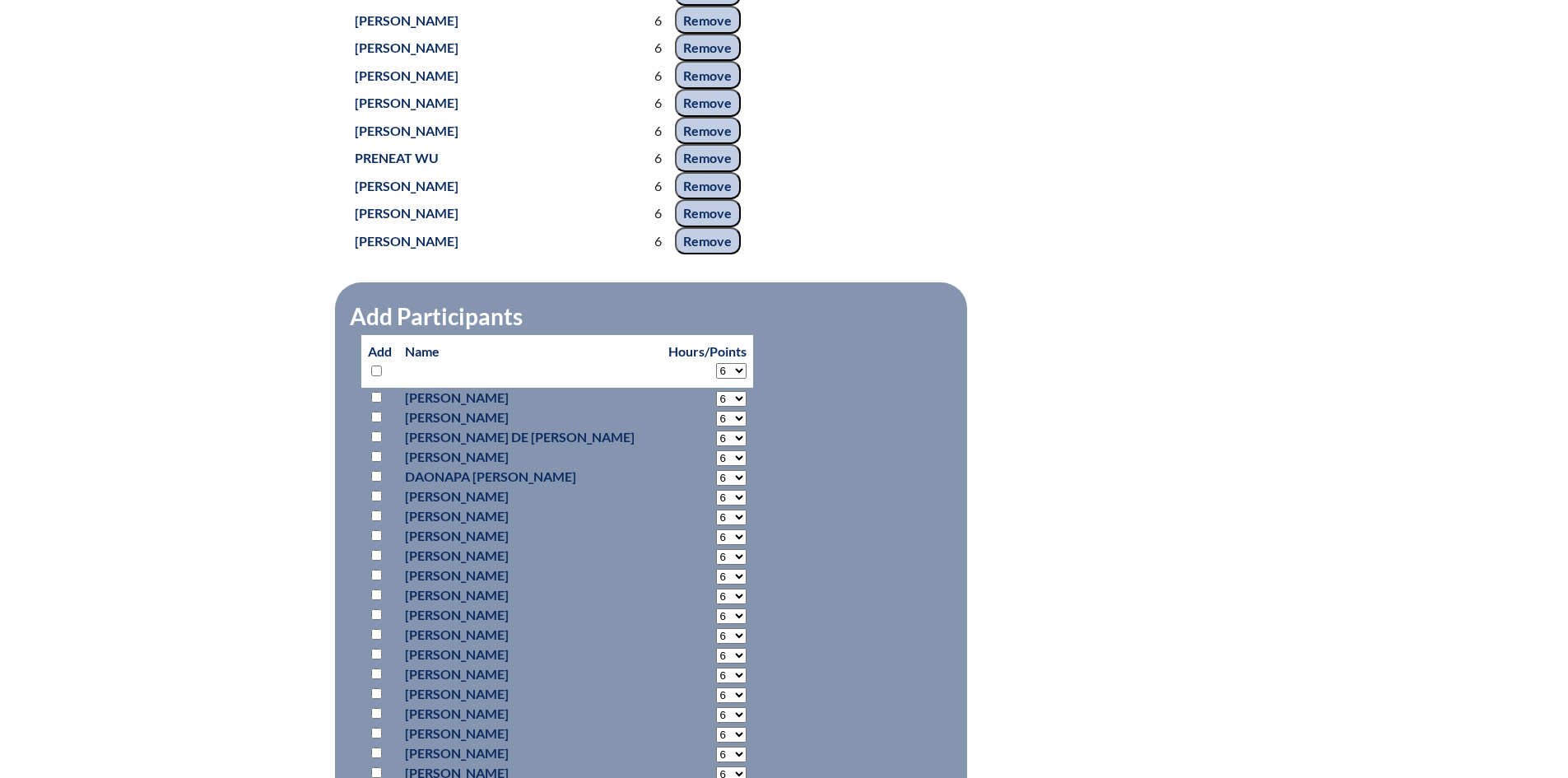
select select "6"
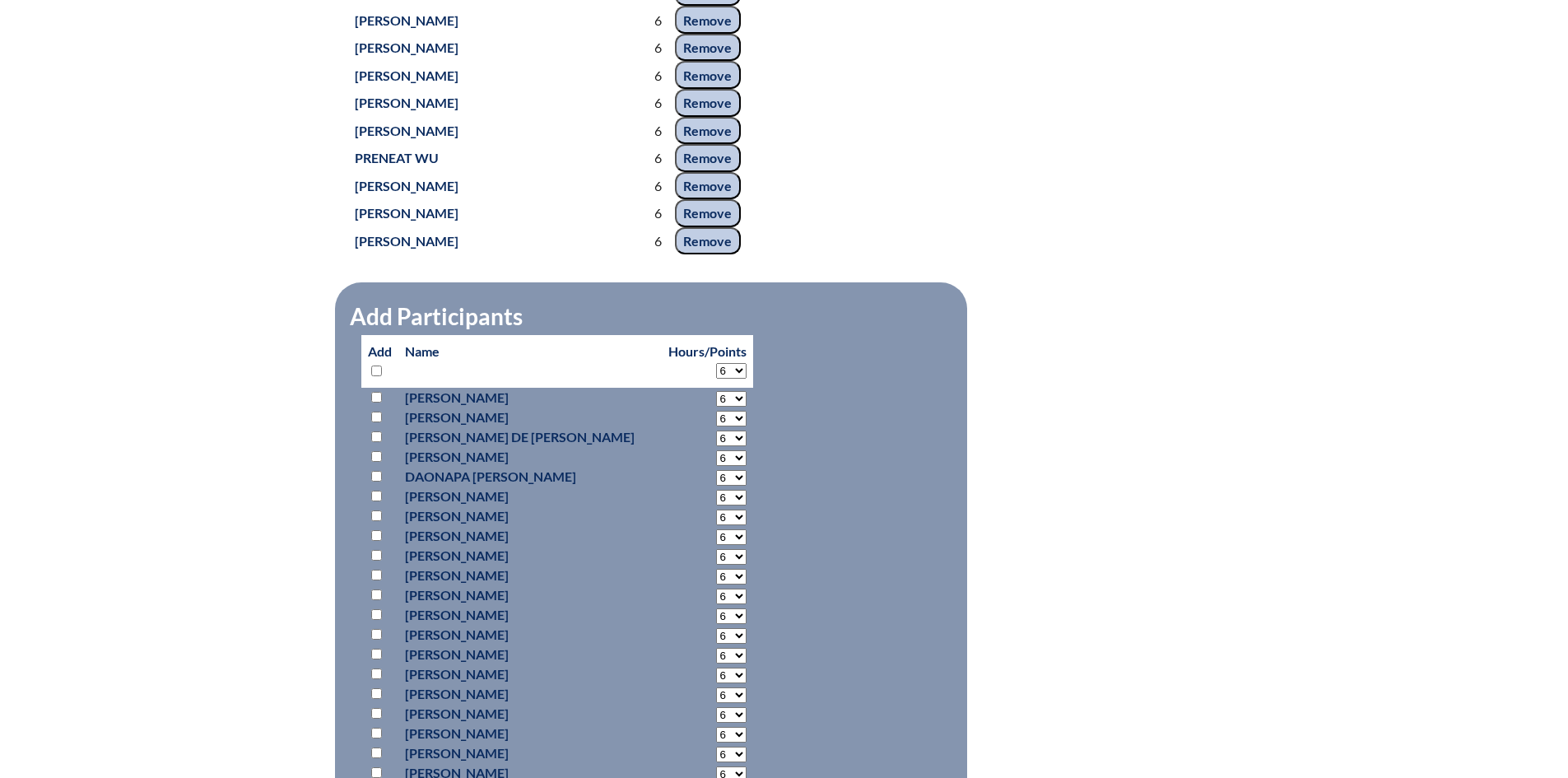
select select "6"
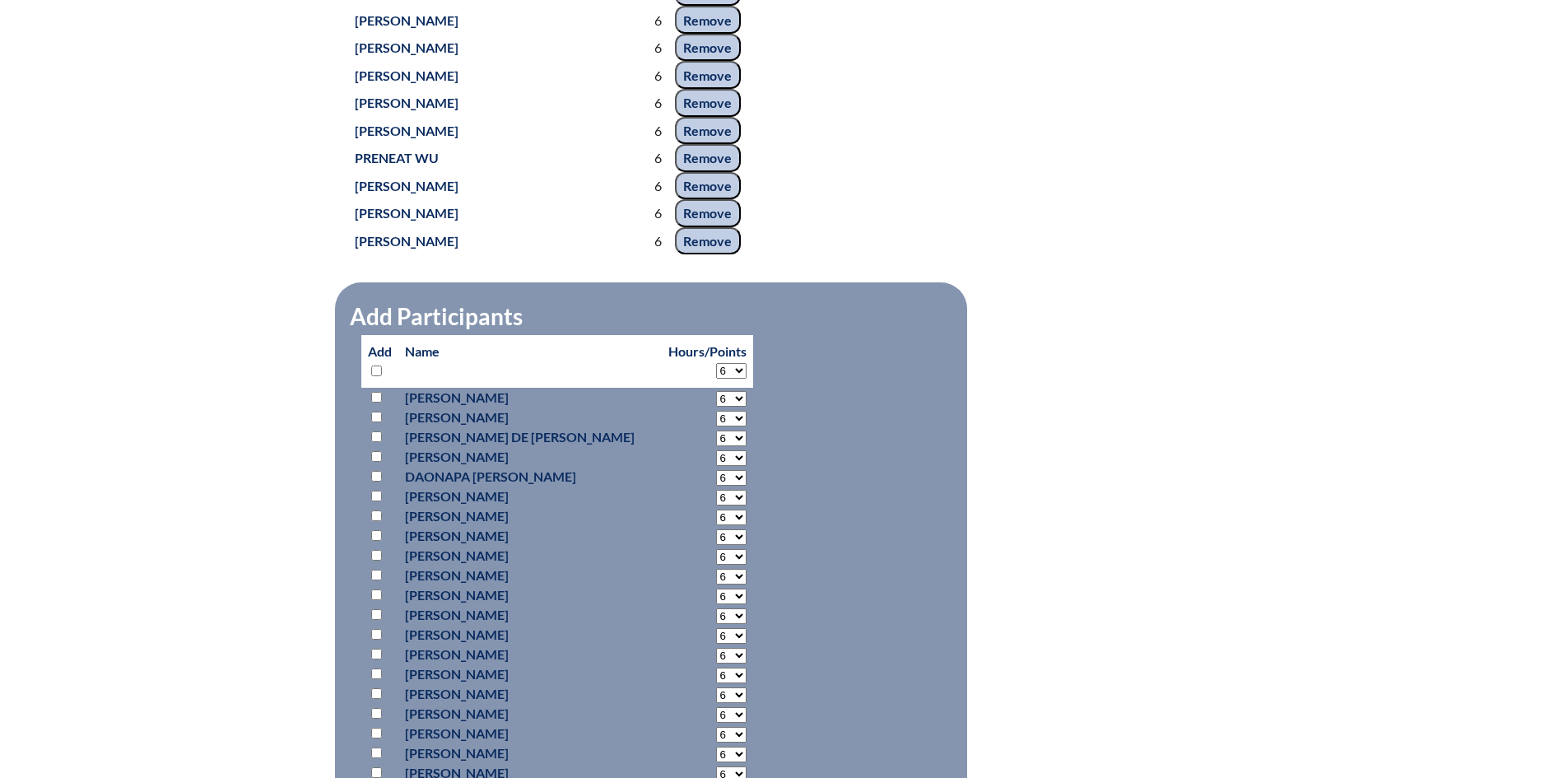
select select "6"
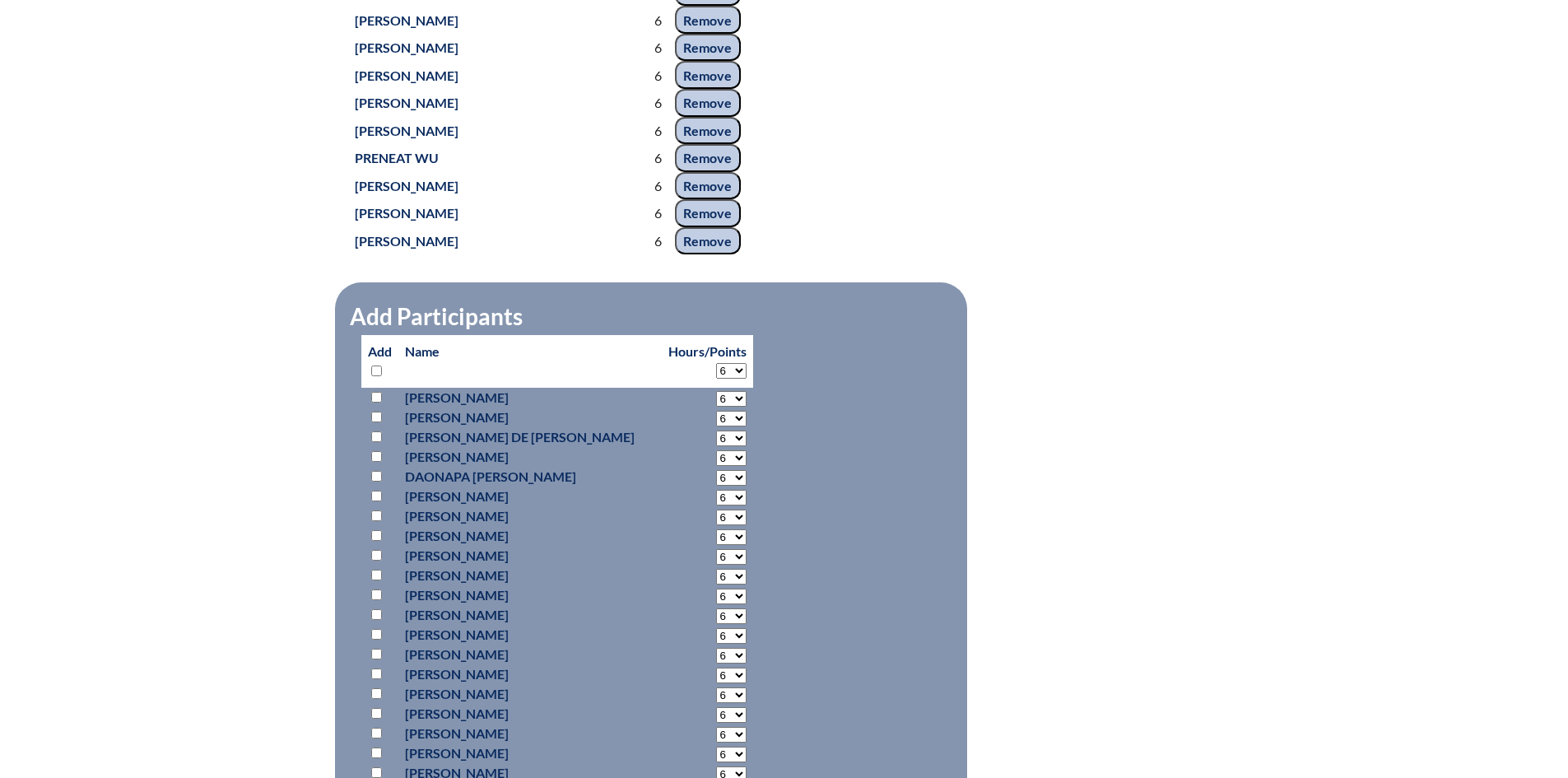
select select "6"
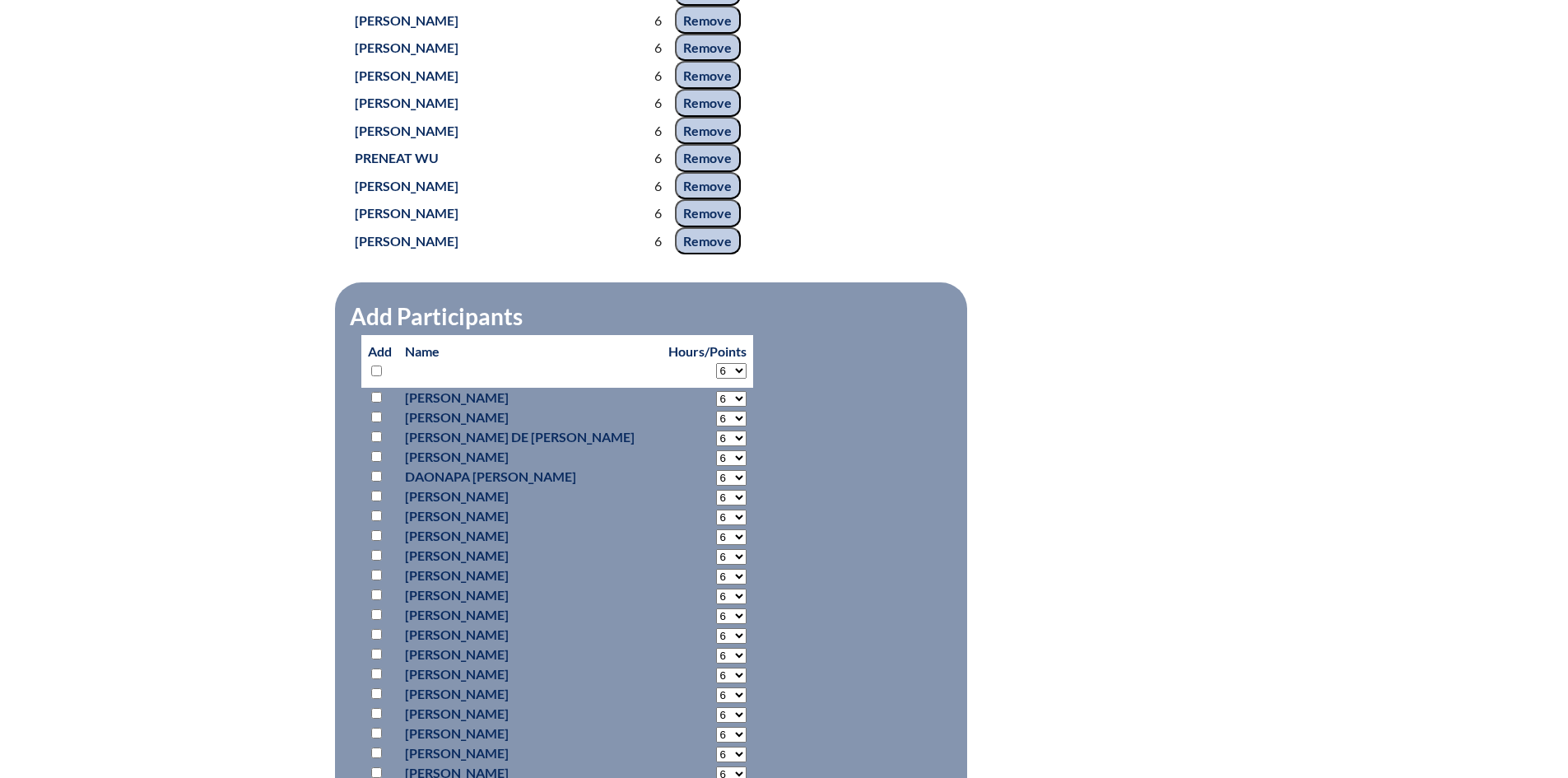
select select "6"
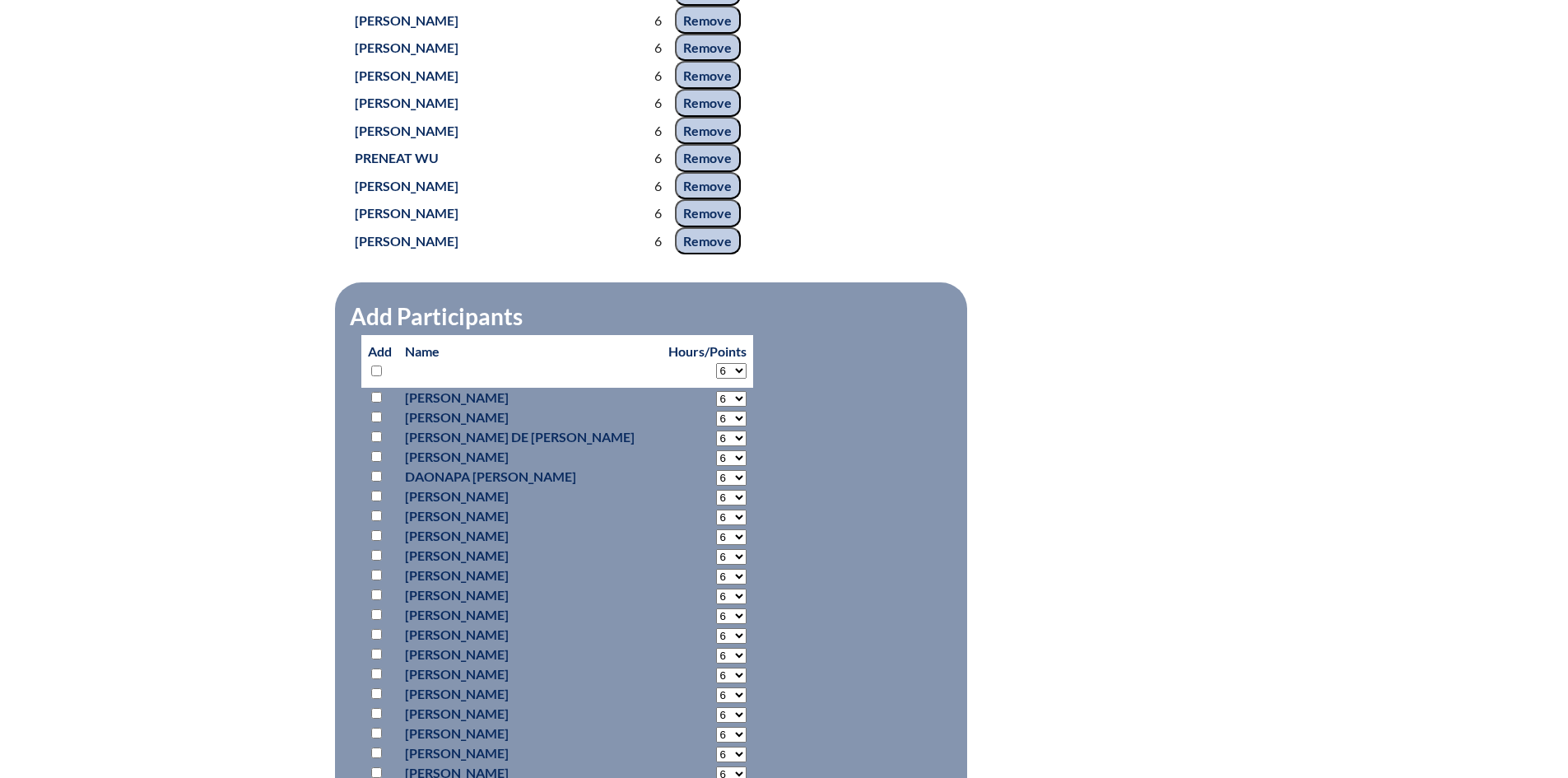
select select "6"
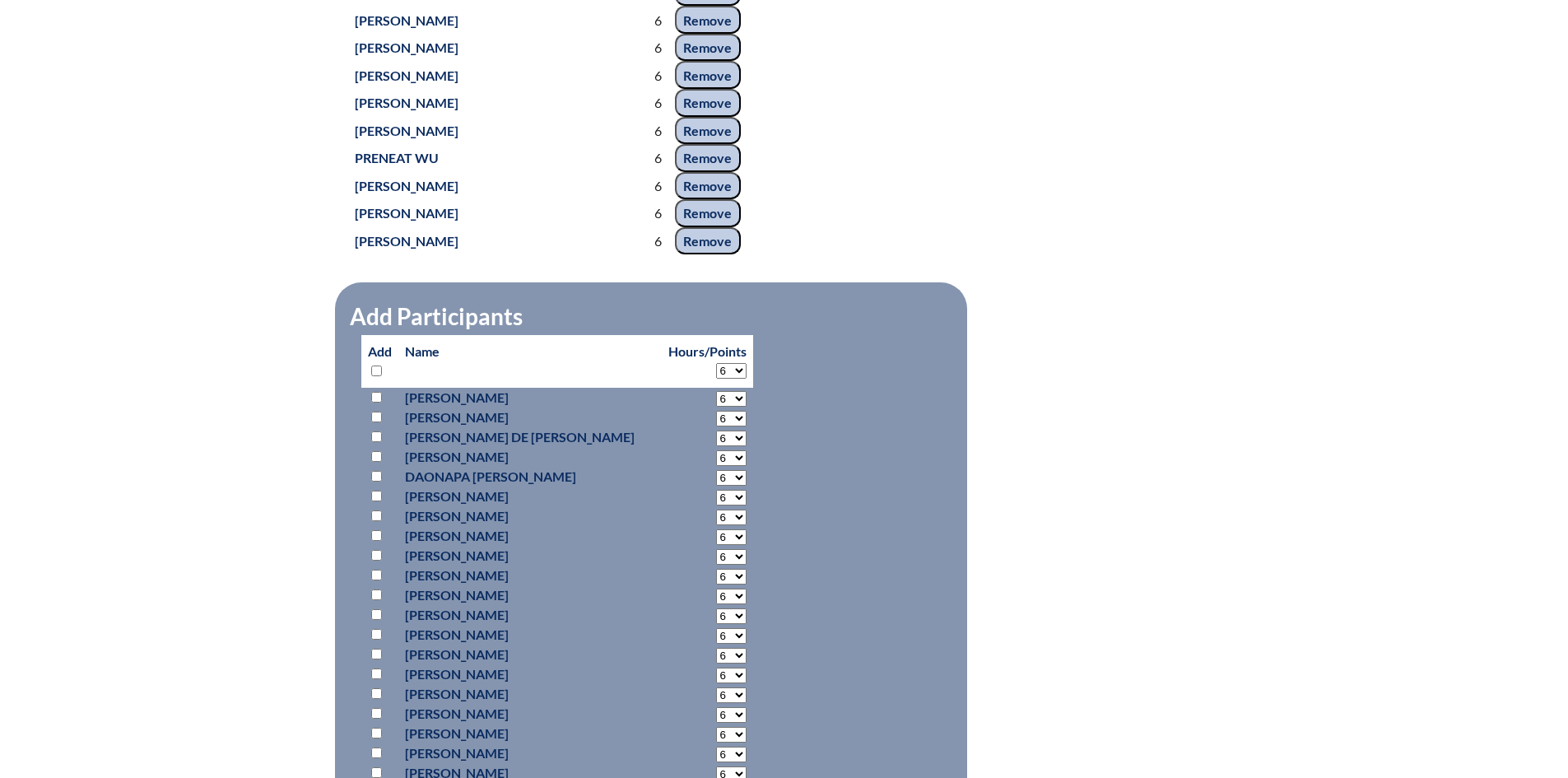
select select "6"
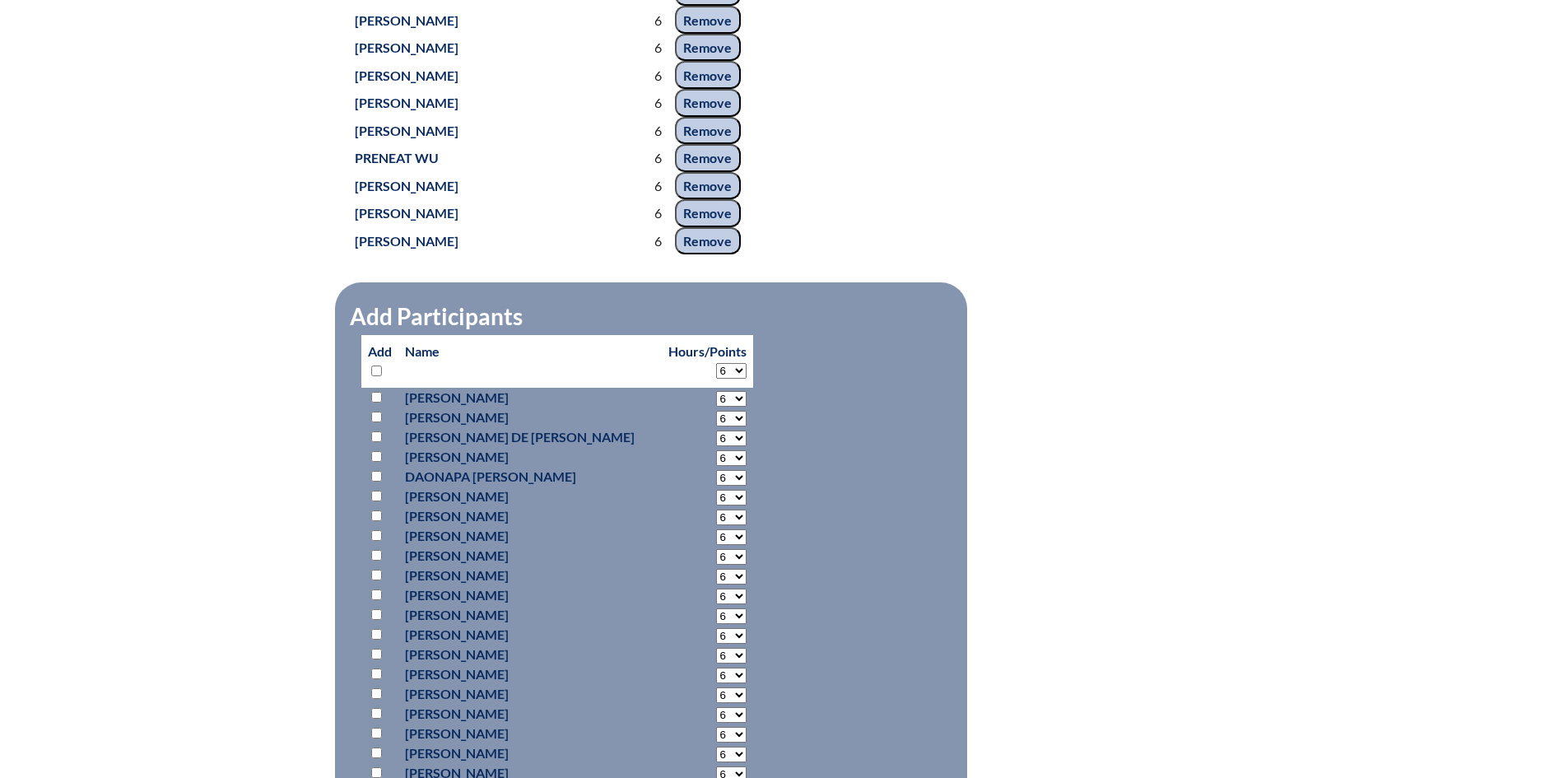
select select "6"
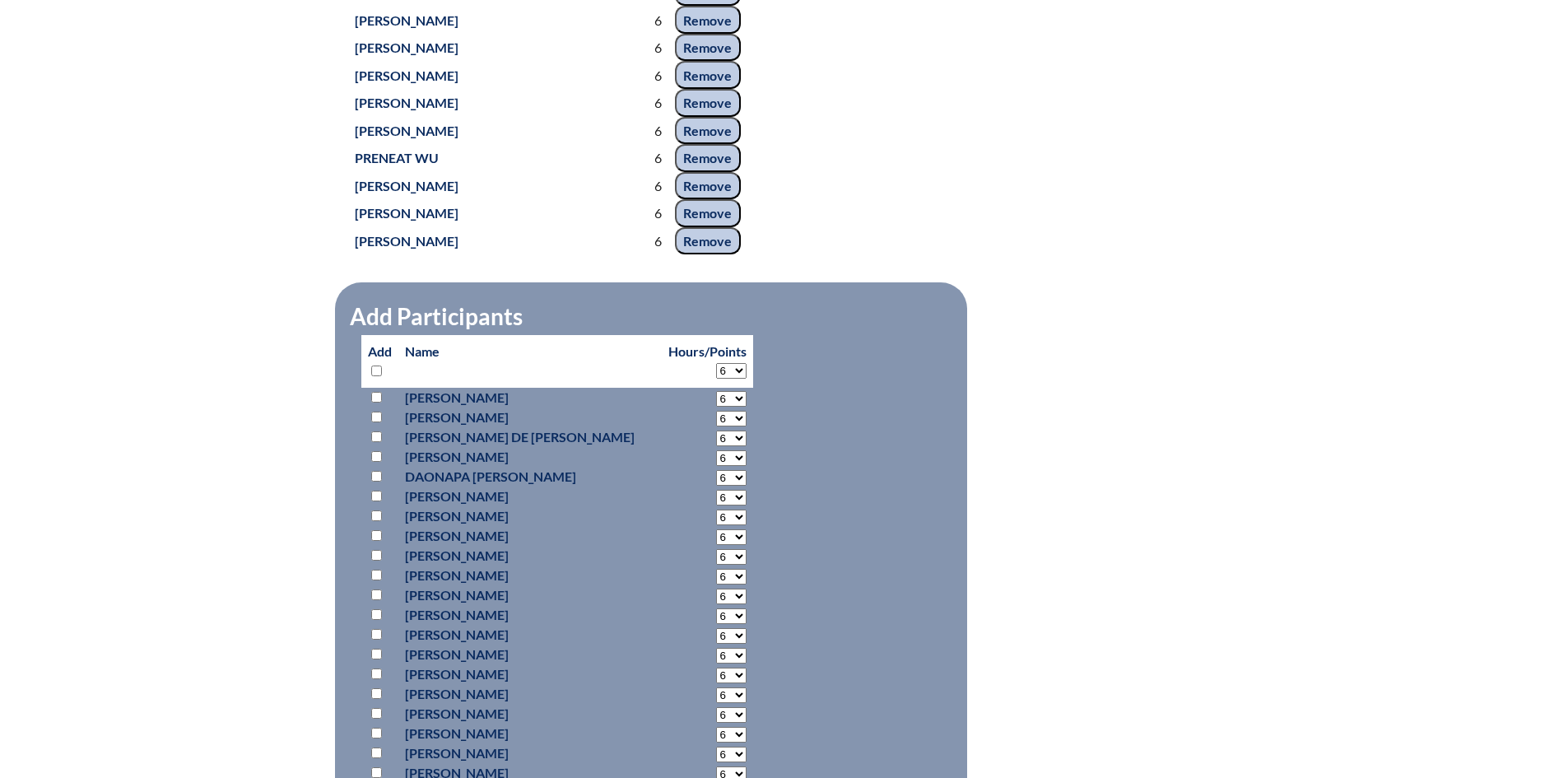
select select "6"
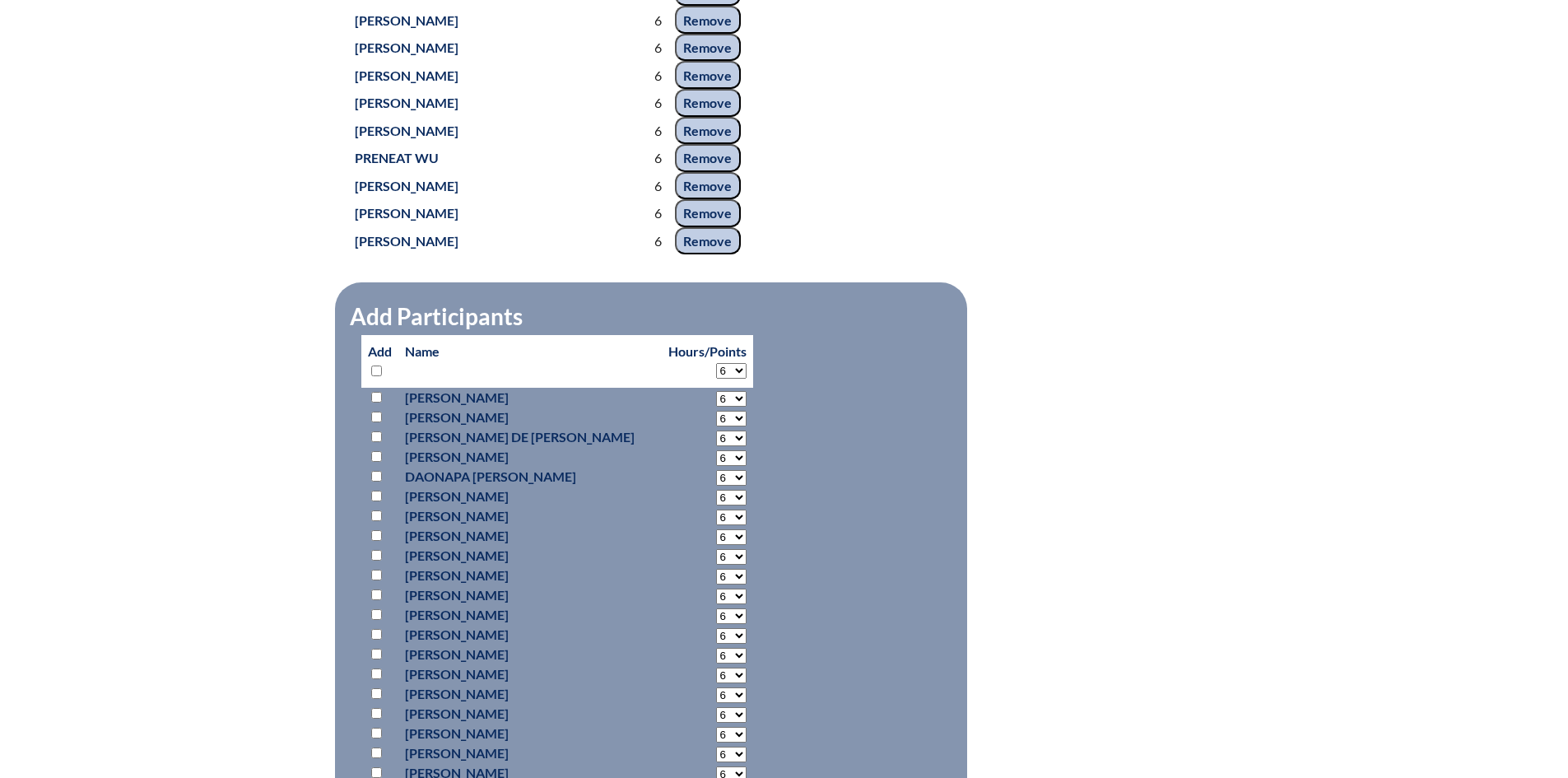
select select "6"
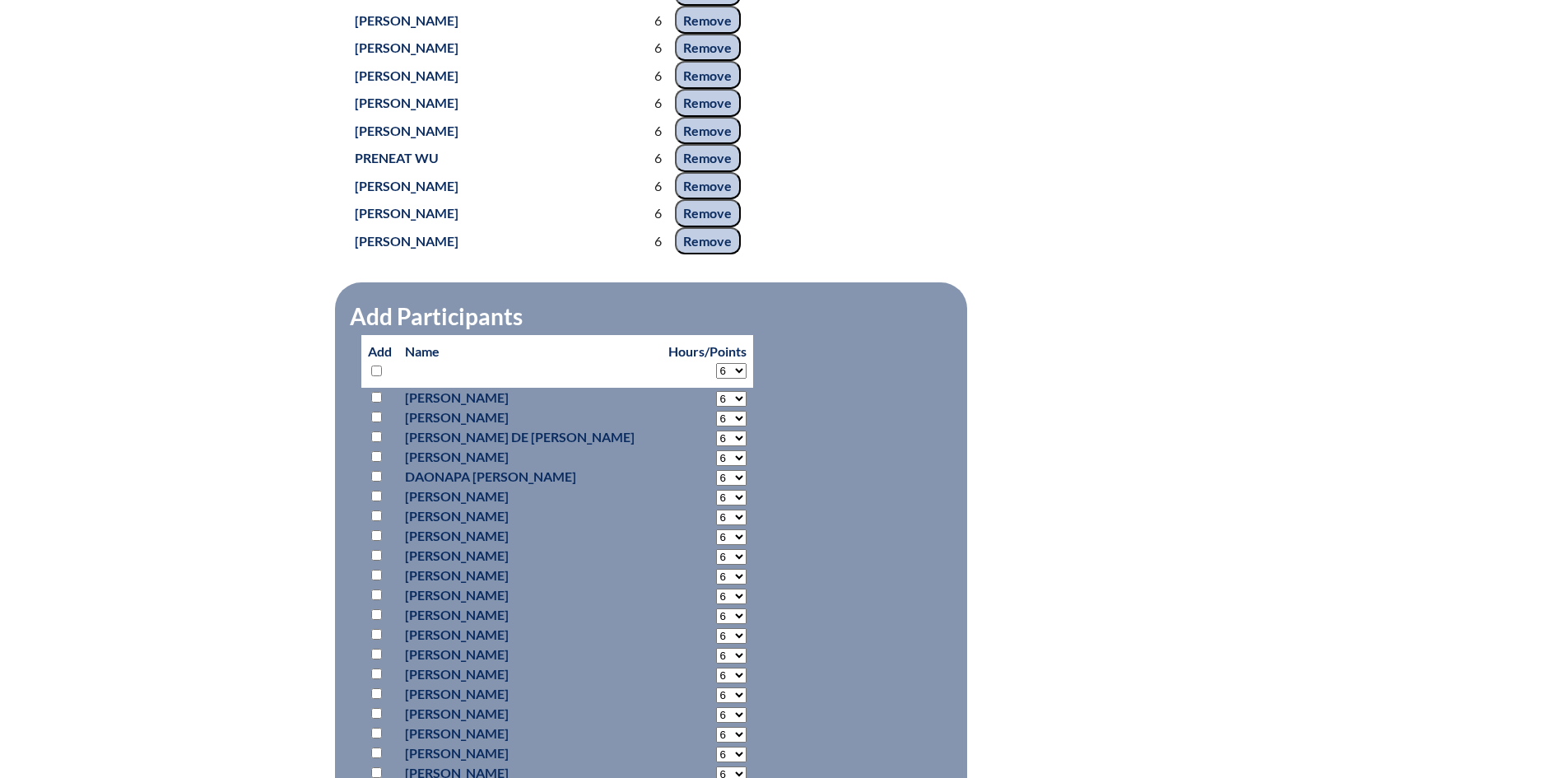
select select "6"
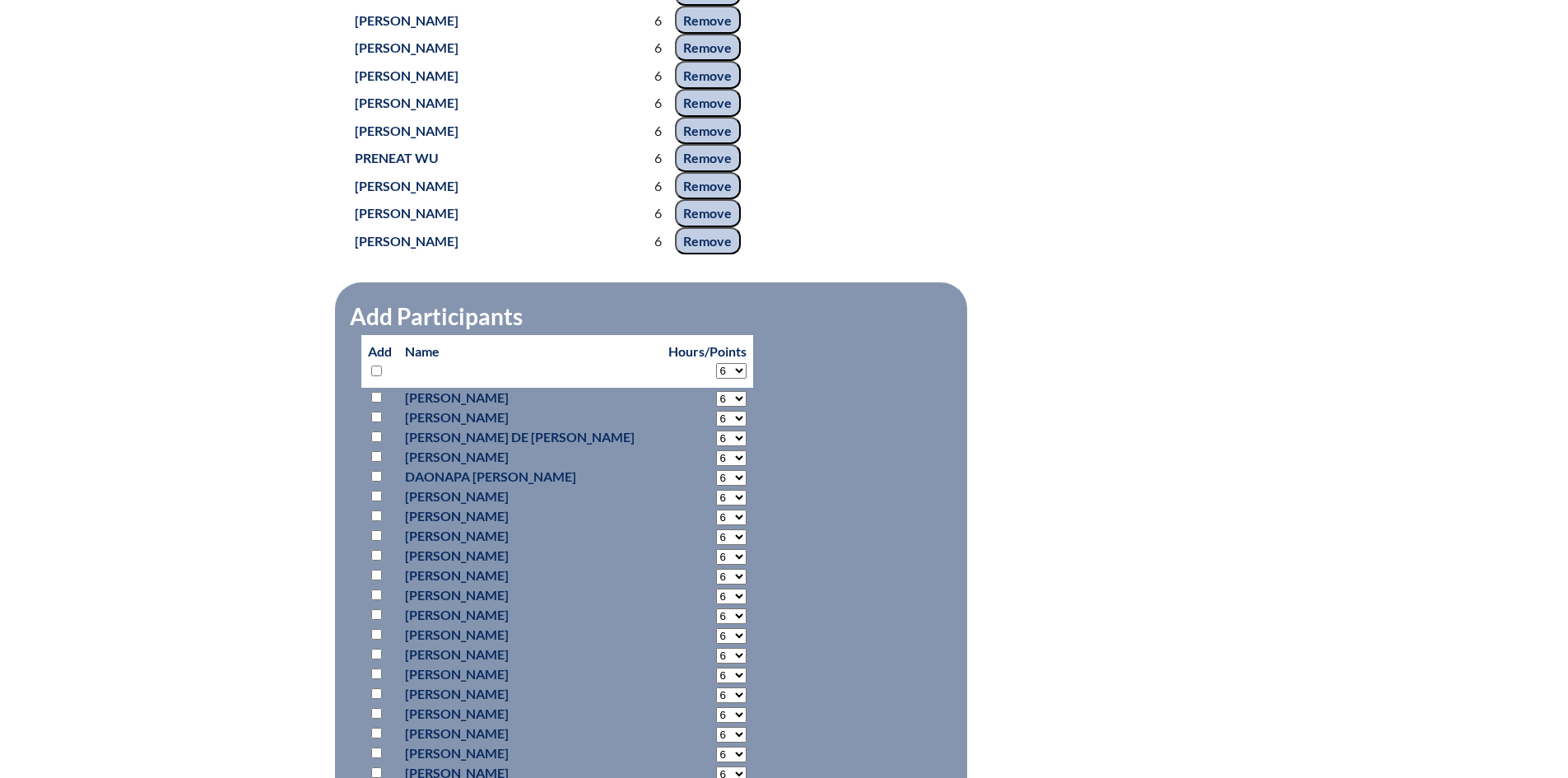
select select "6"
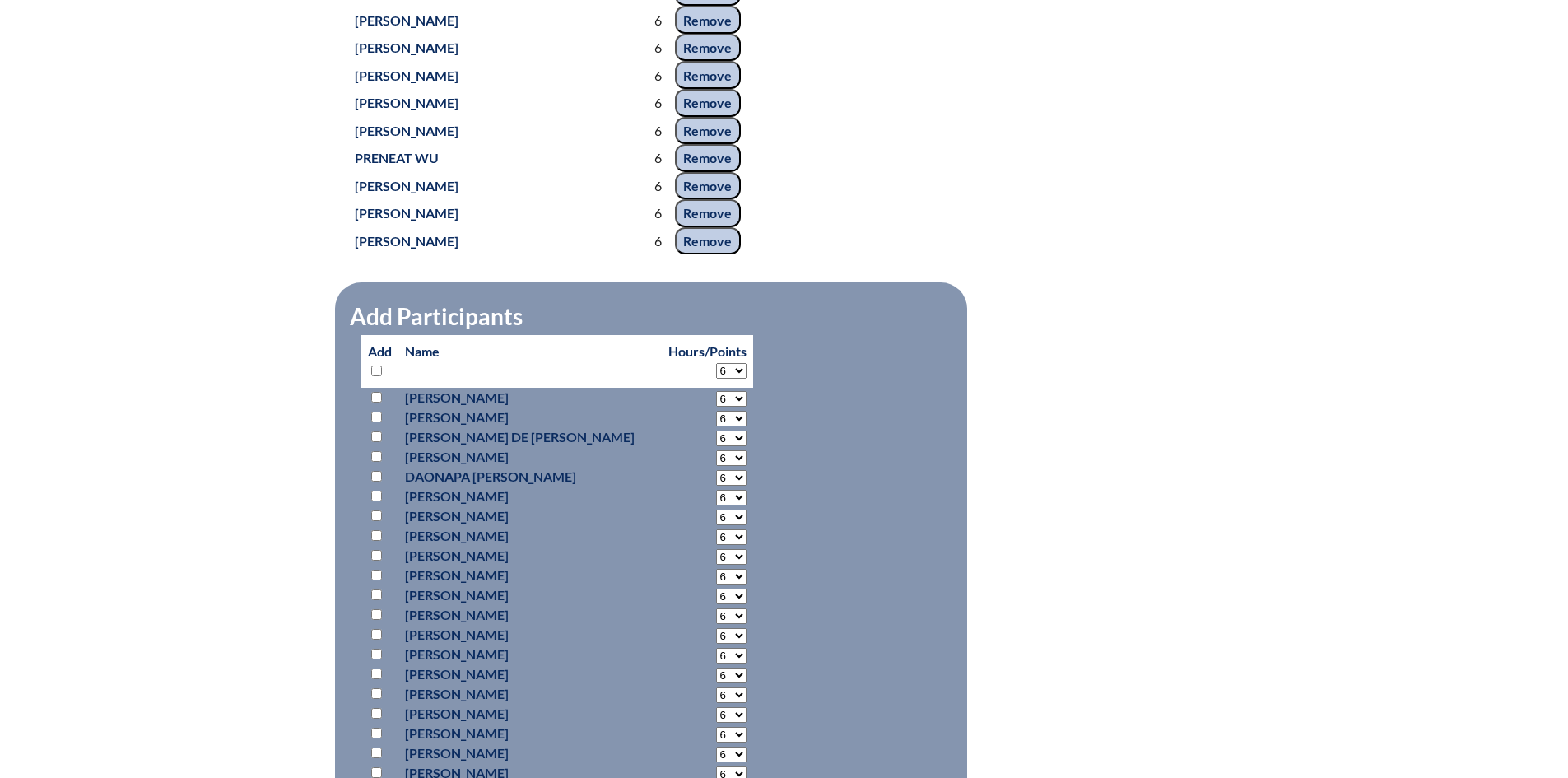
select select "6"
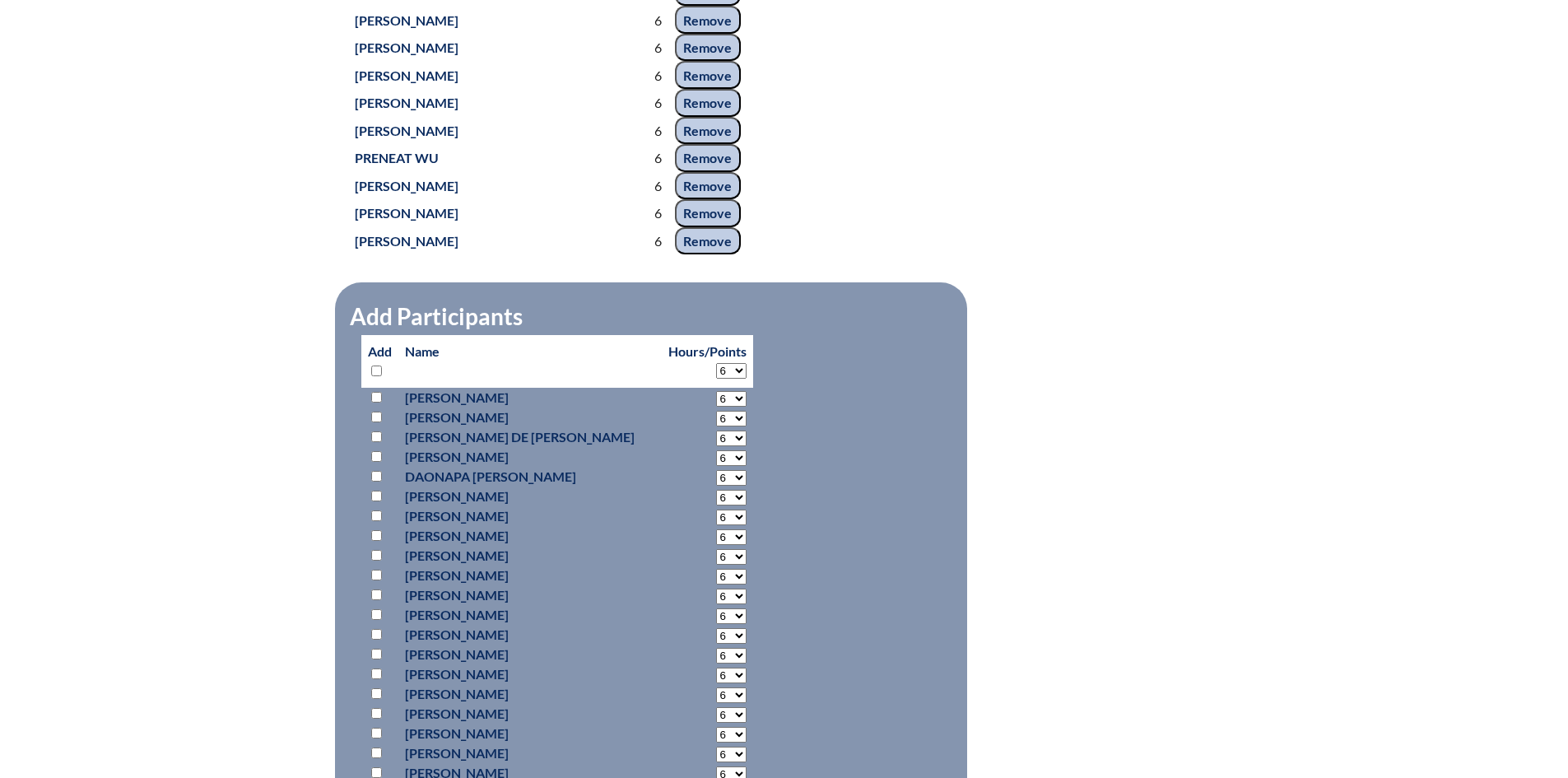
select select "6"
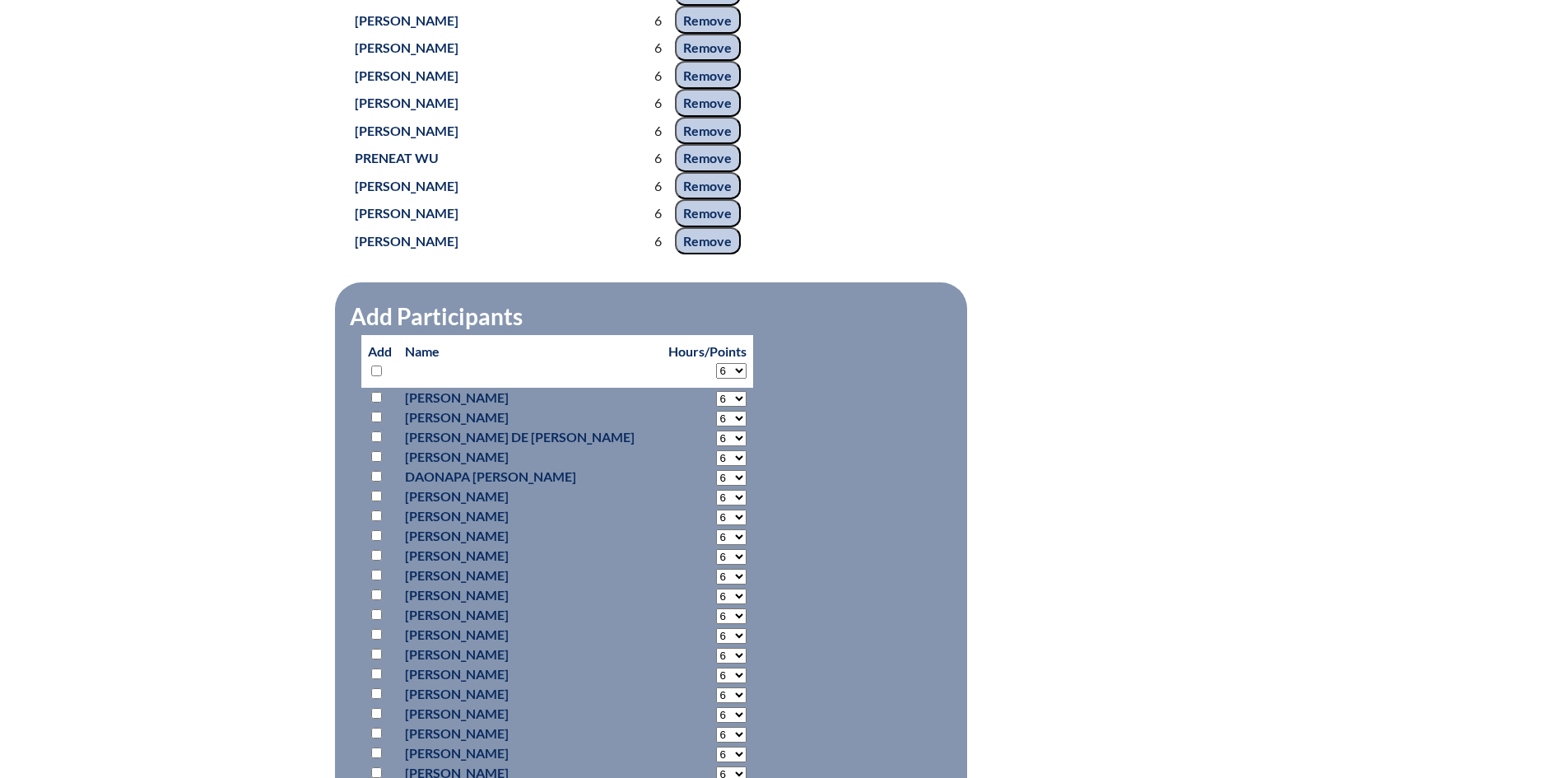
select select "6"
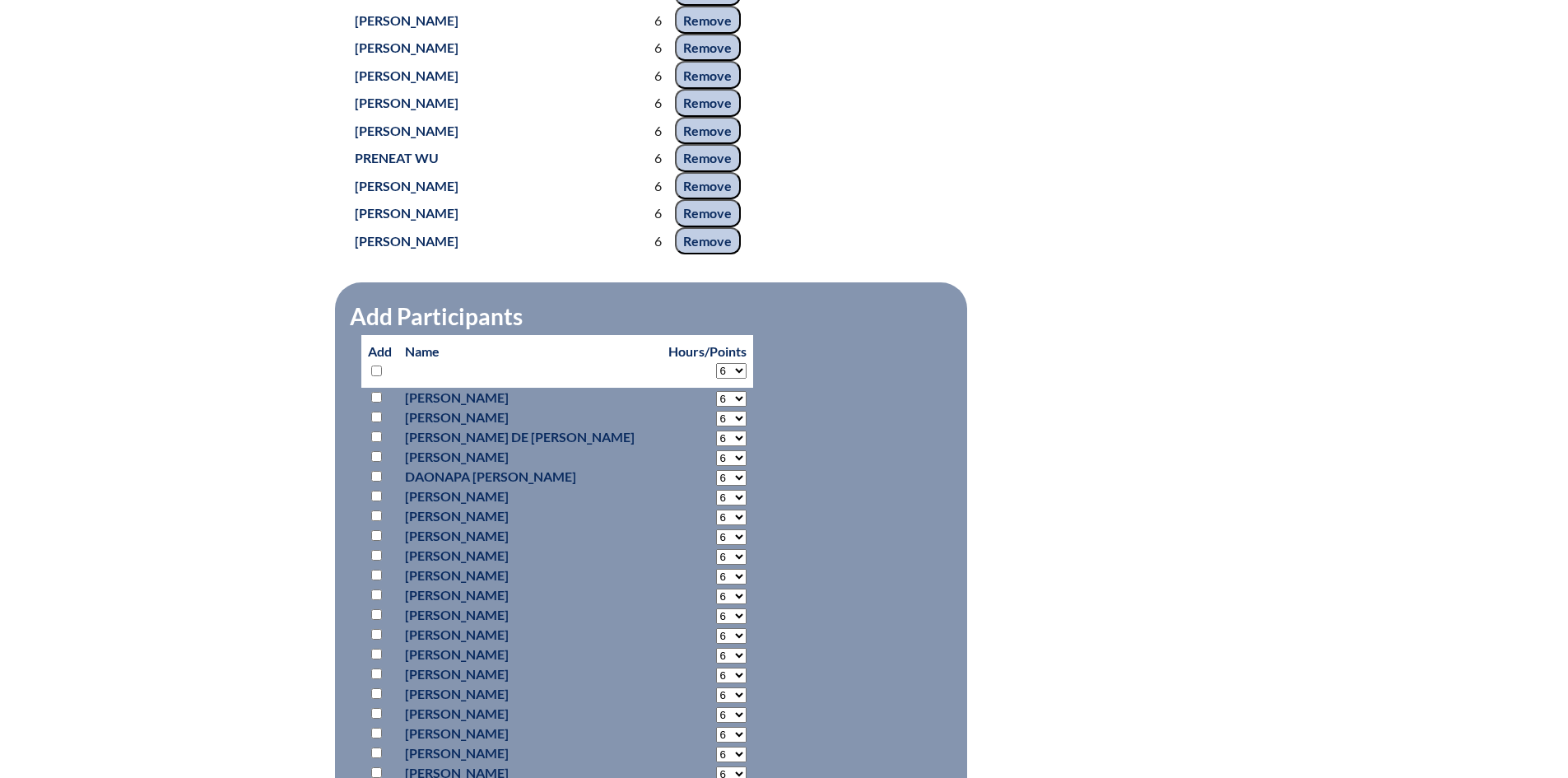
select select "6"
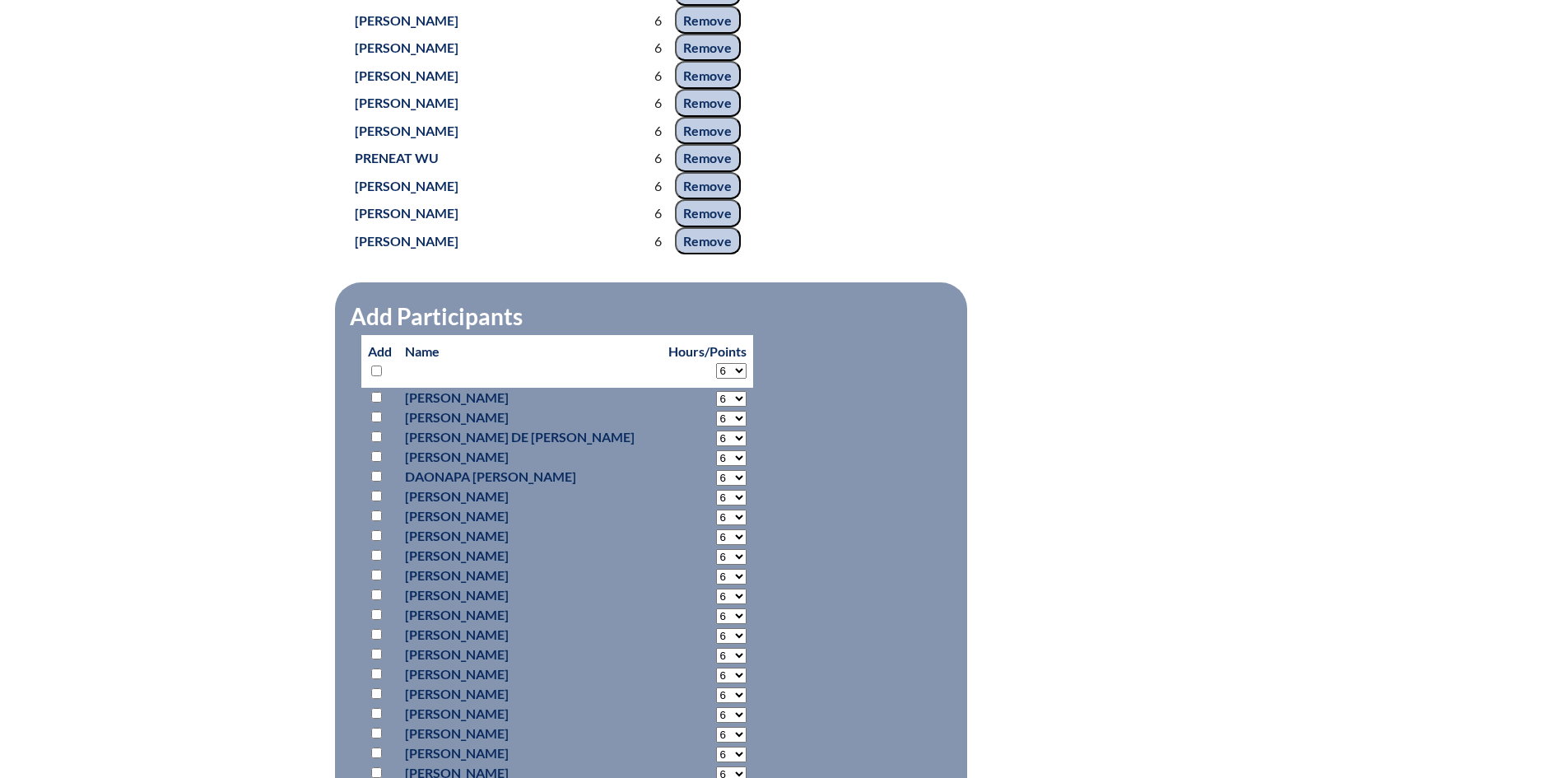
select select "6"
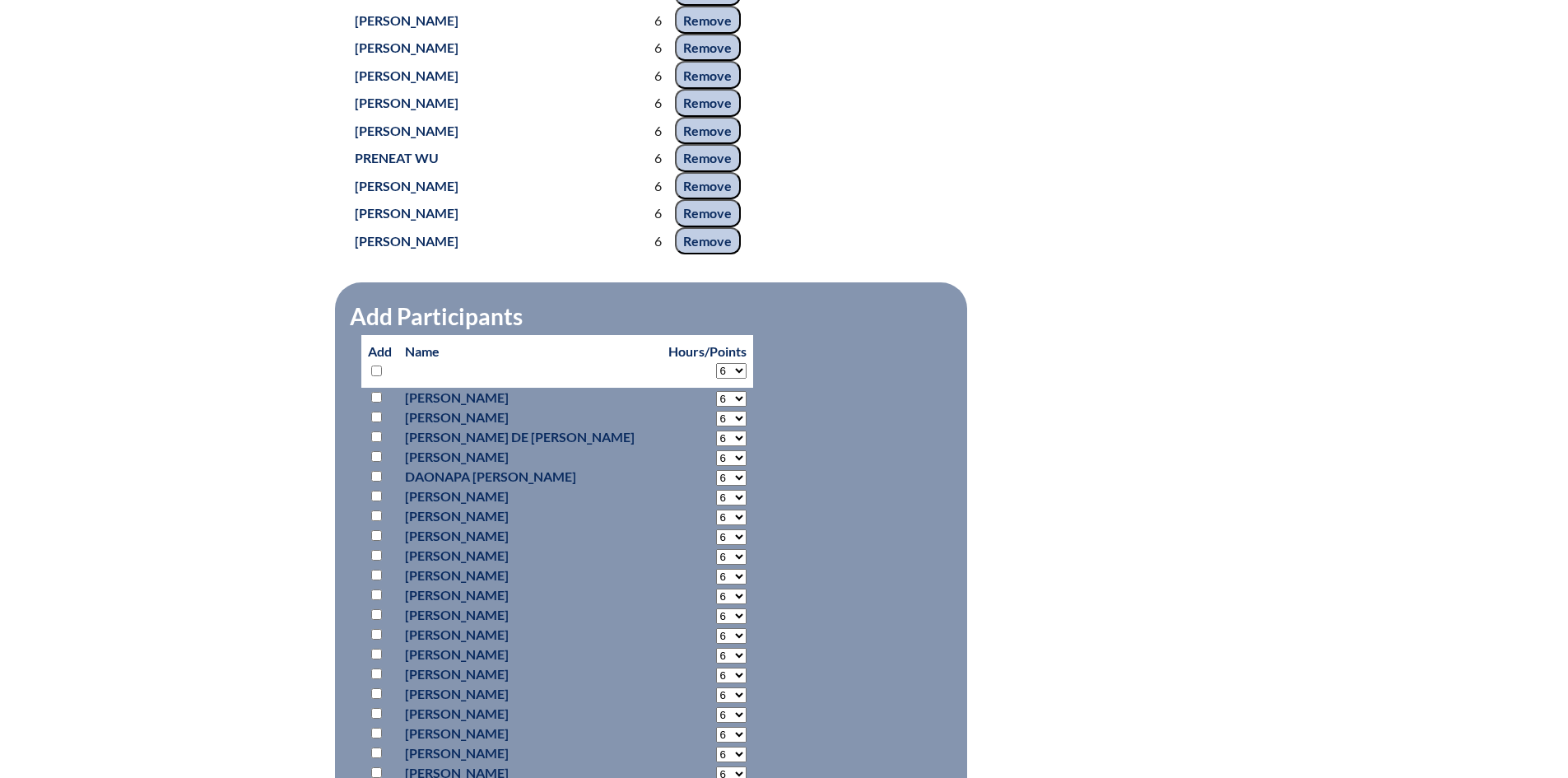
select select "6"
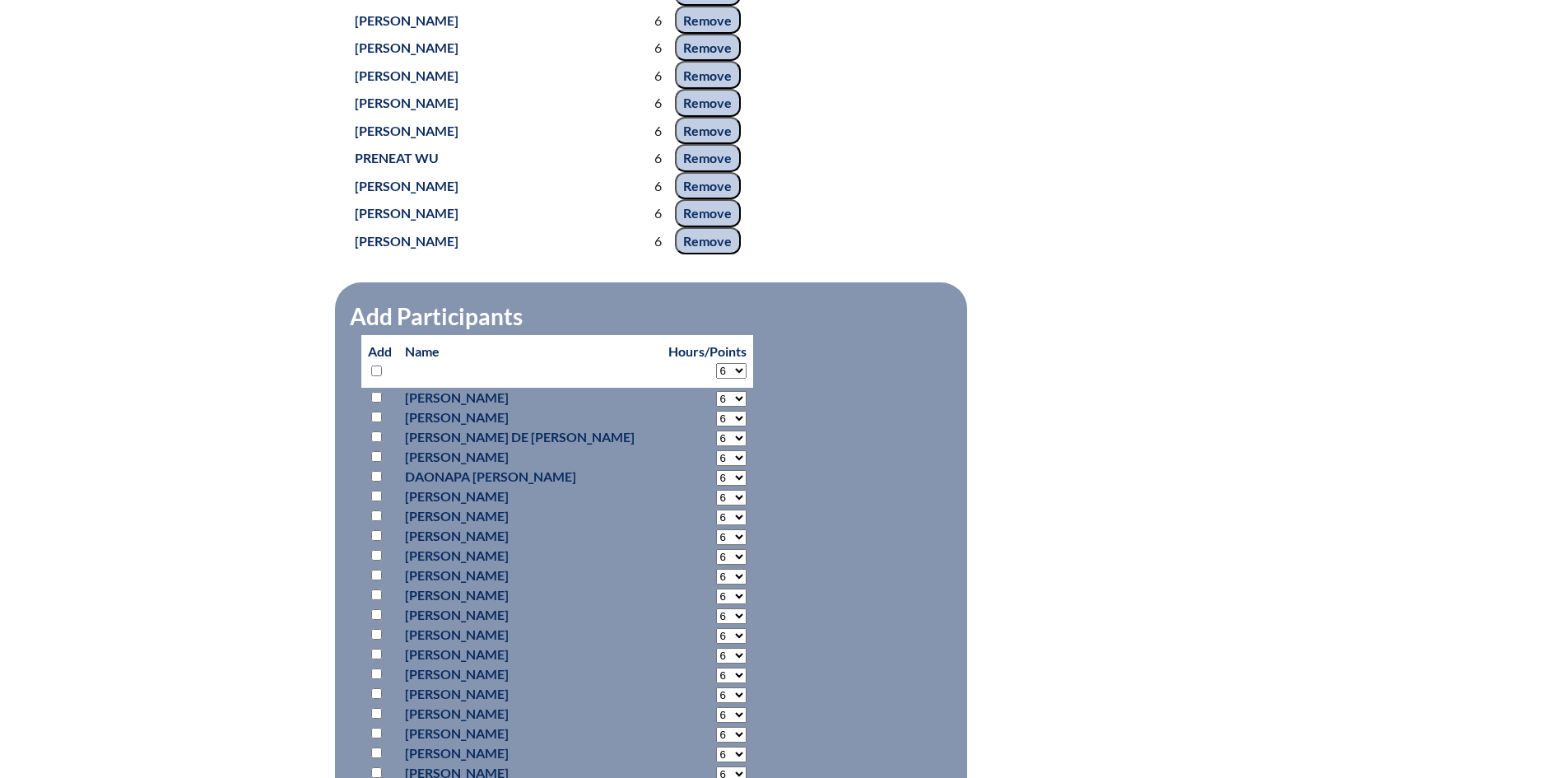
select select "6"
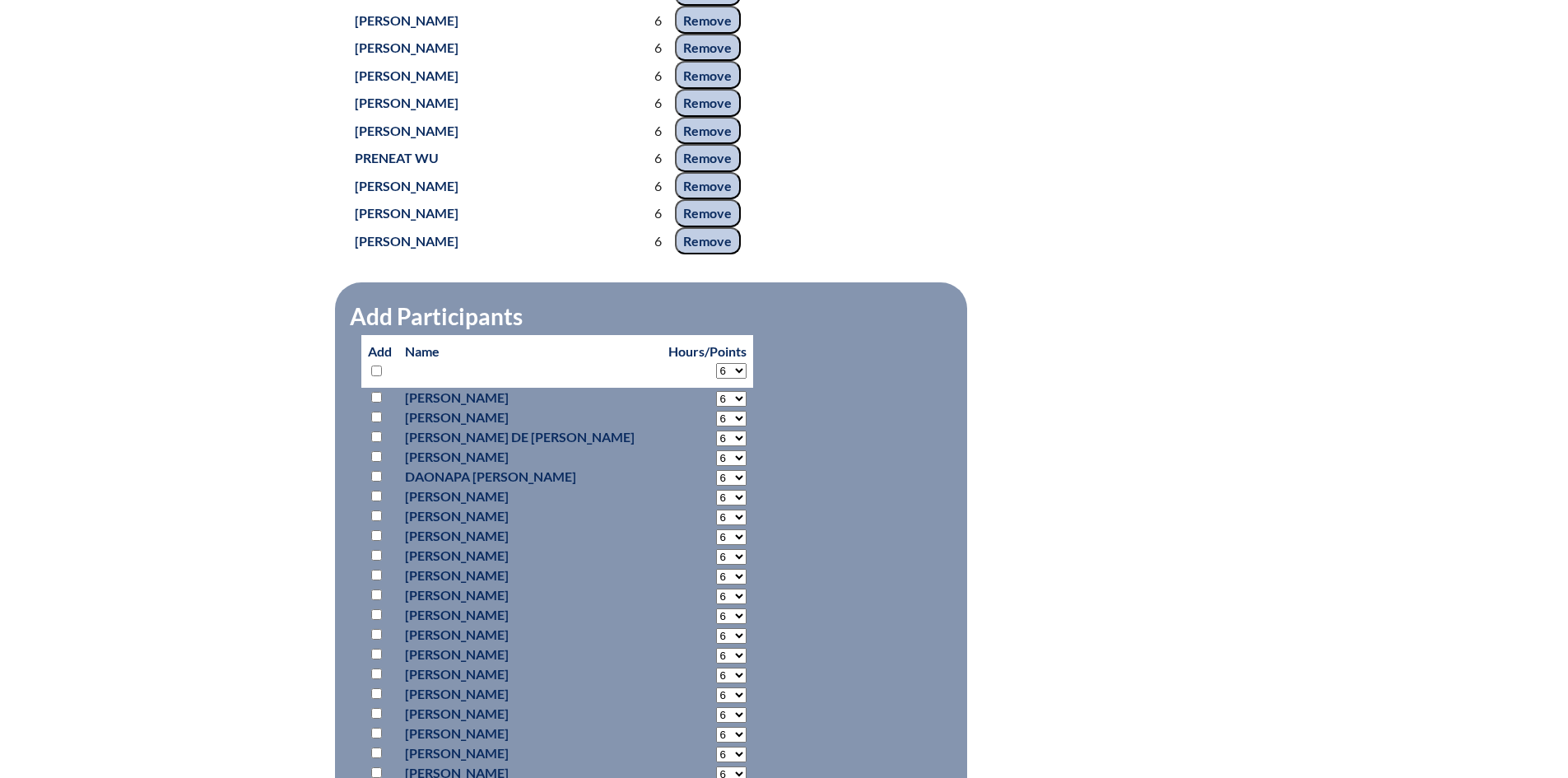
select select "6"
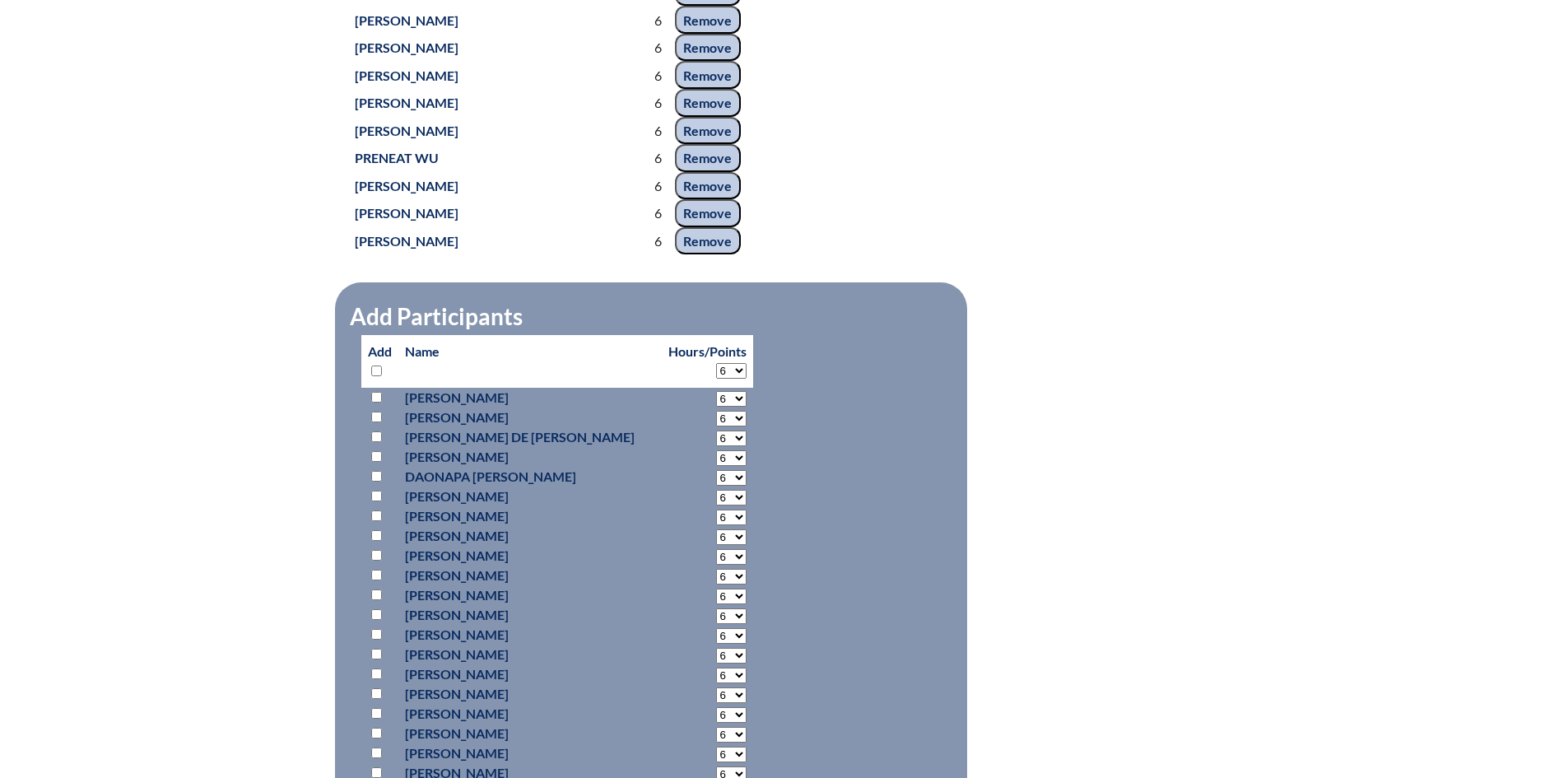
select select "6"
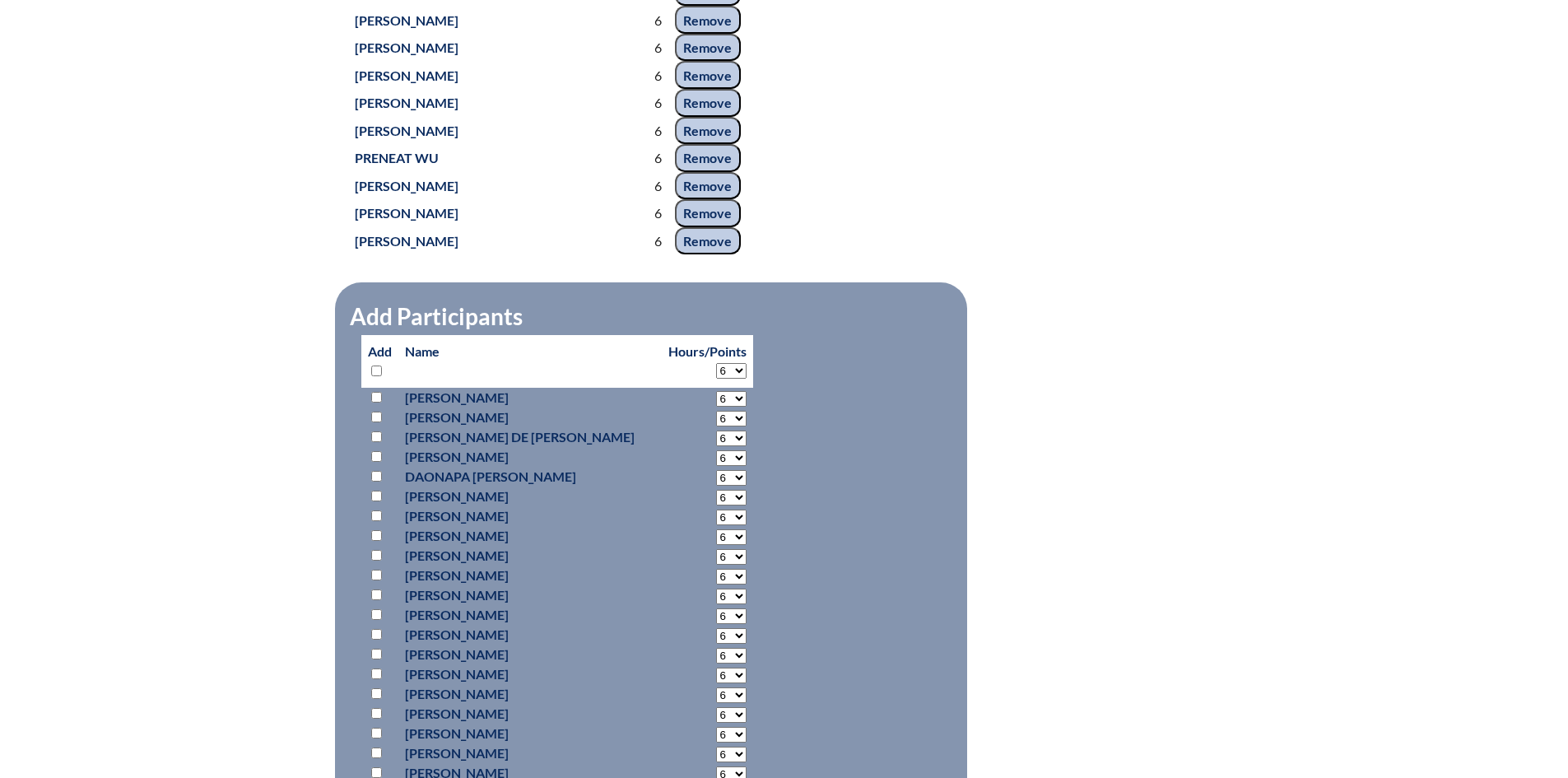
select select "6"
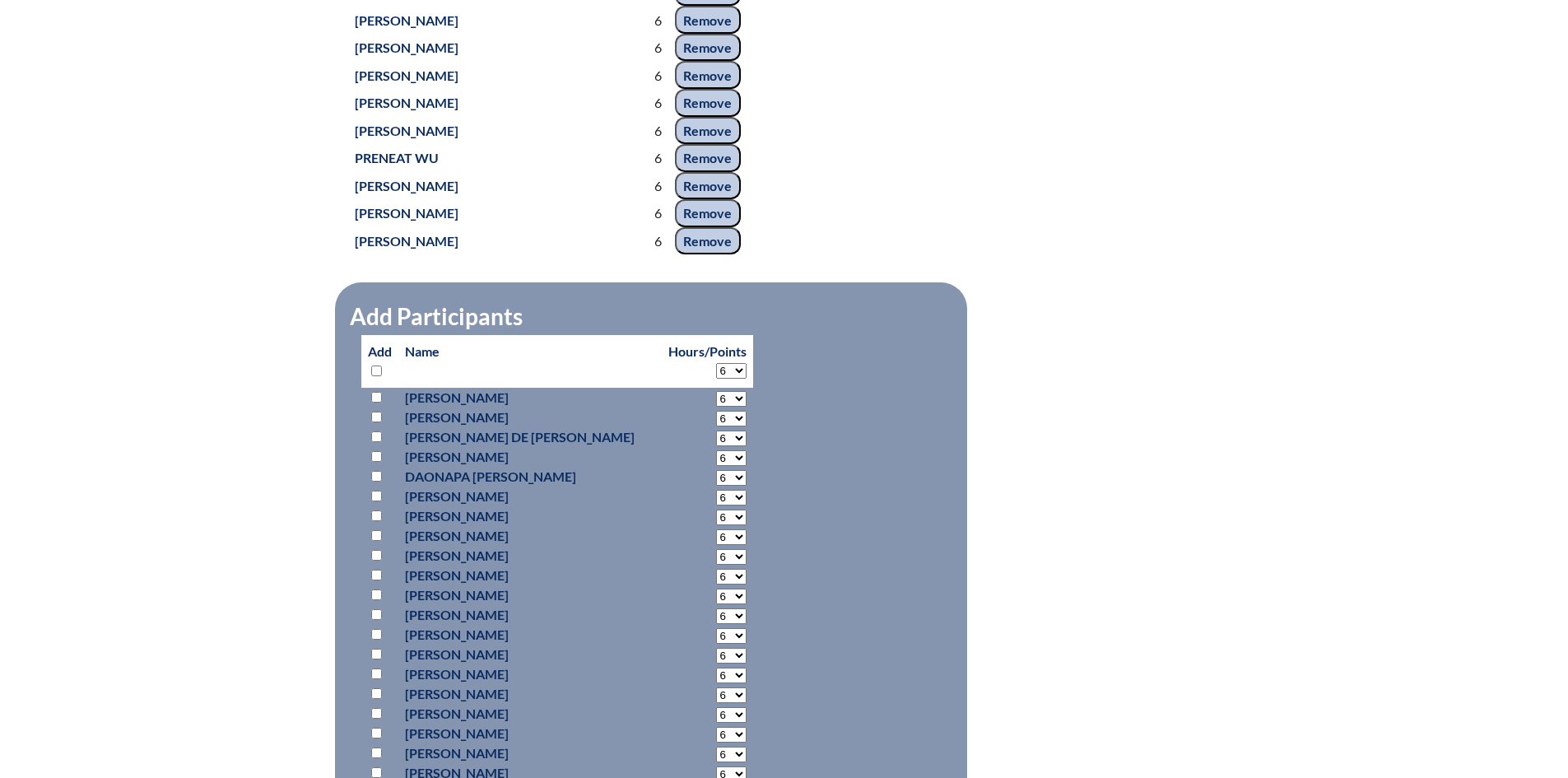
select select "6"
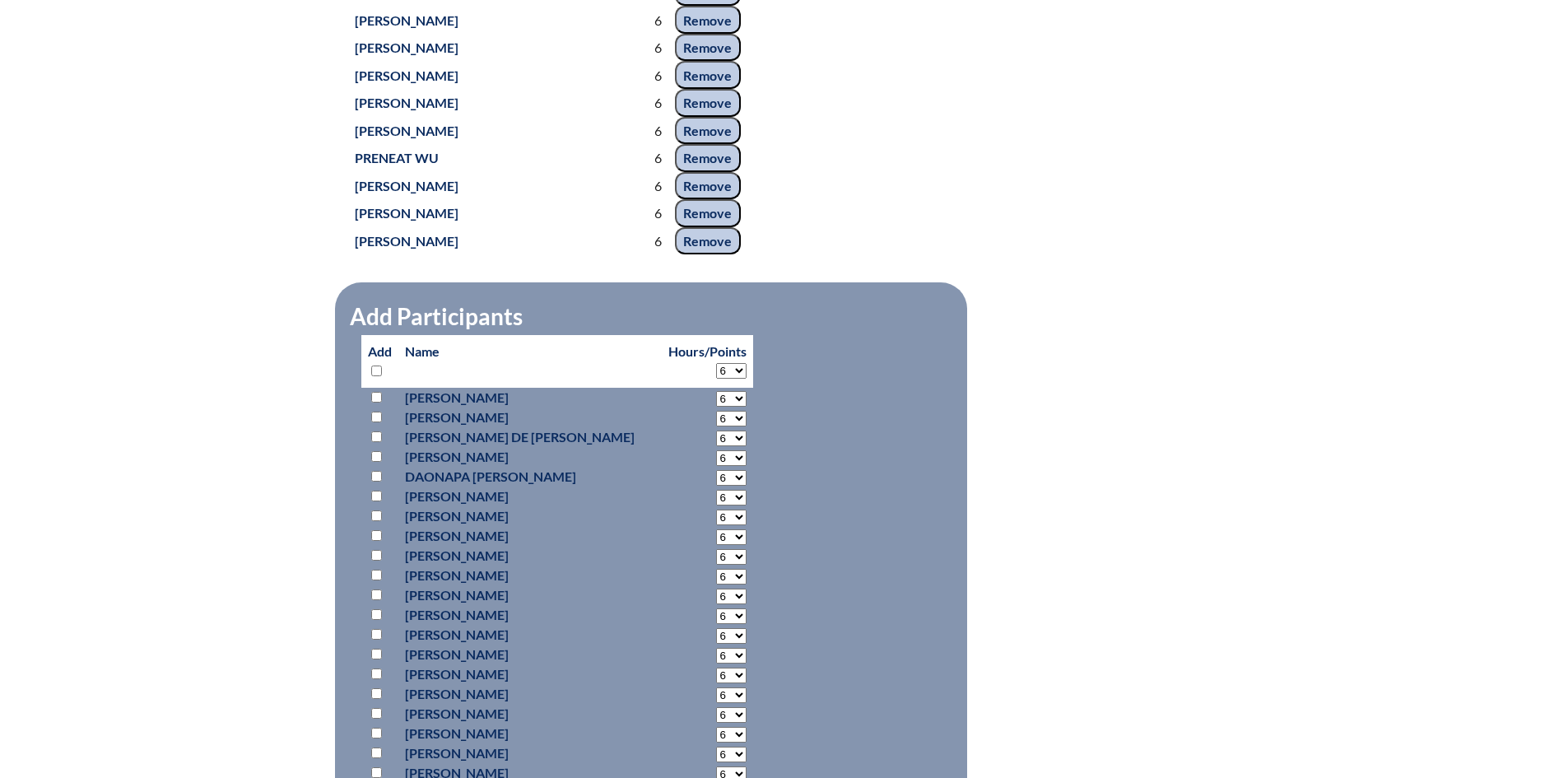
select select "6"
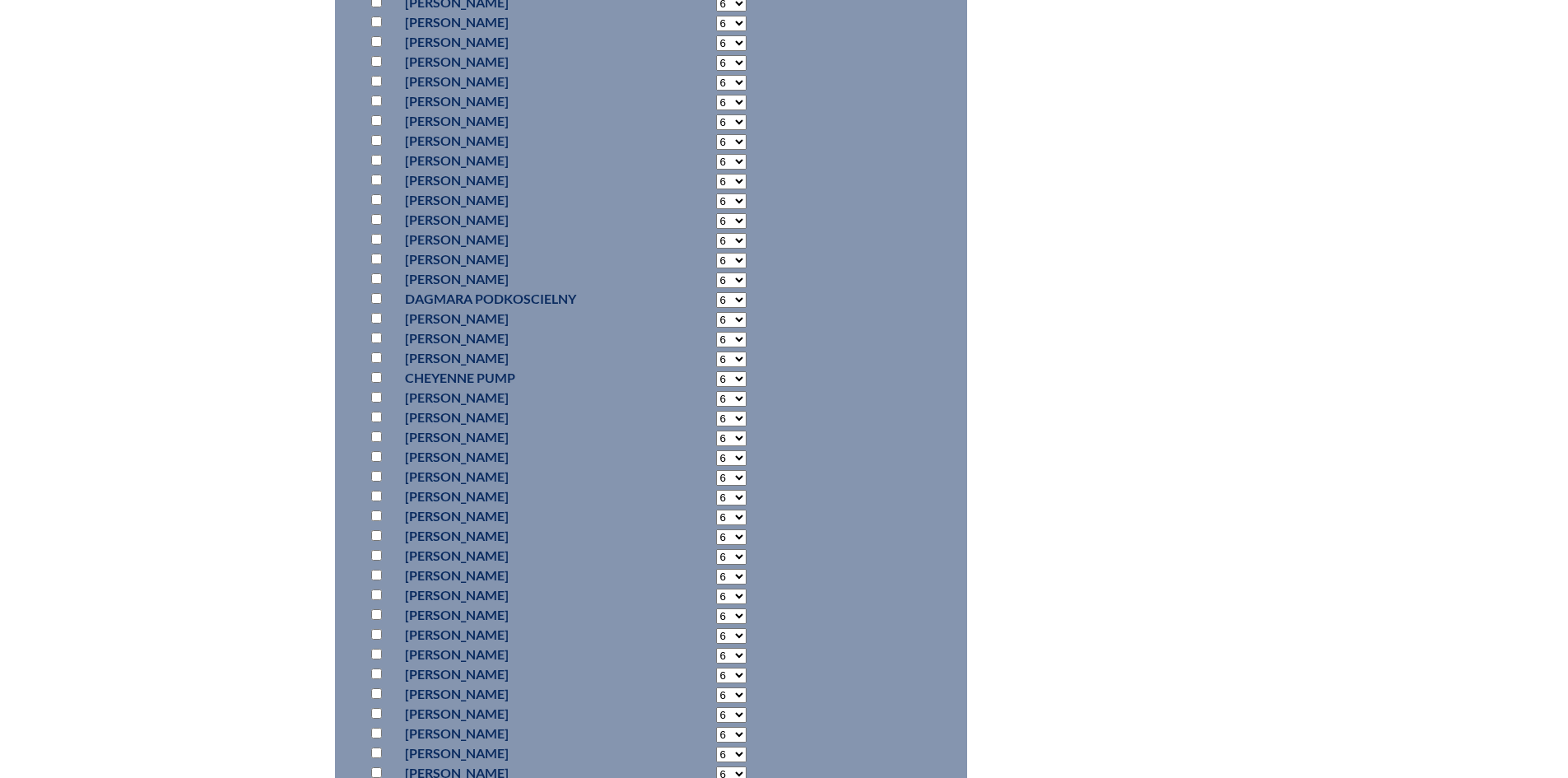
scroll to position [11193, 0]
click at [374, 402] on input "checkbox" at bounding box center [376, 407] width 10 height 10
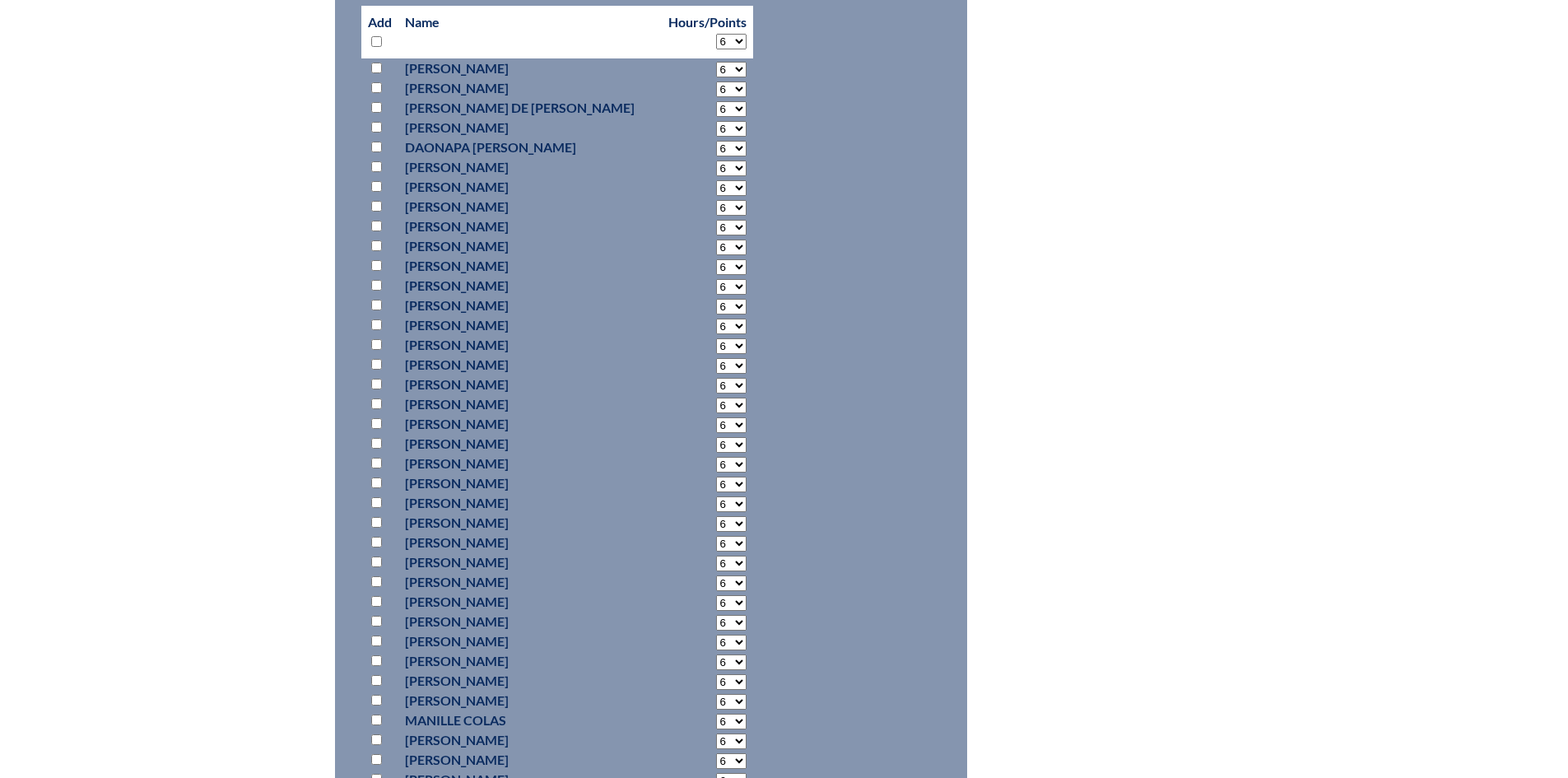
click at [376, 366] on input "checkbox" at bounding box center [376, 364] width 10 height 10
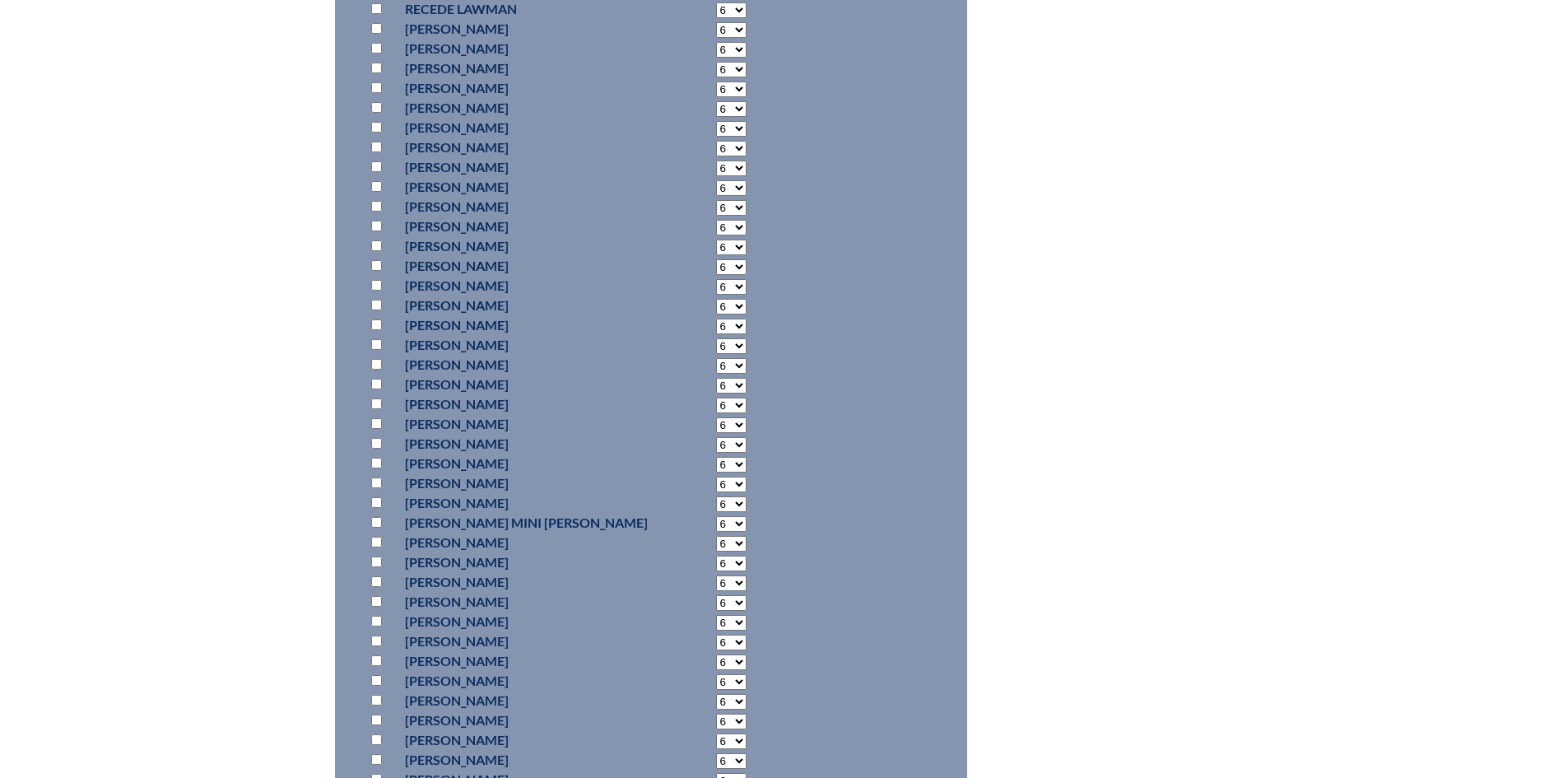
scroll to position [10864, 0]
click at [376, 435] on input "checkbox" at bounding box center [376, 439] width 10 height 10
click at [374, 113] on input "checkbox" at bounding box center [376, 117] width 10 height 10
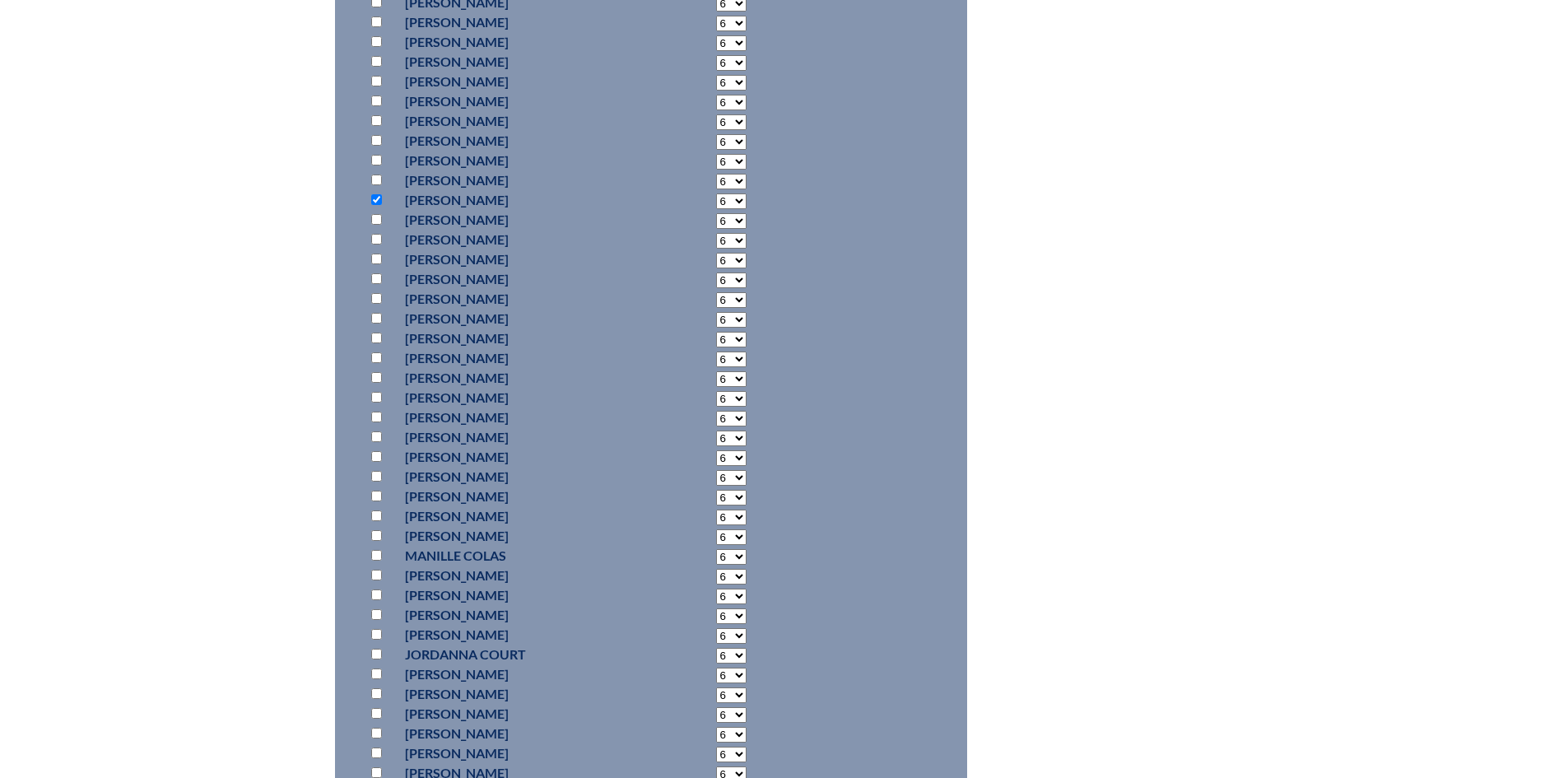
click at [378, 274] on input "checkbox" at bounding box center [376, 278] width 10 height 10
click at [377, 609] on input "checkbox" at bounding box center [376, 614] width 10 height 10
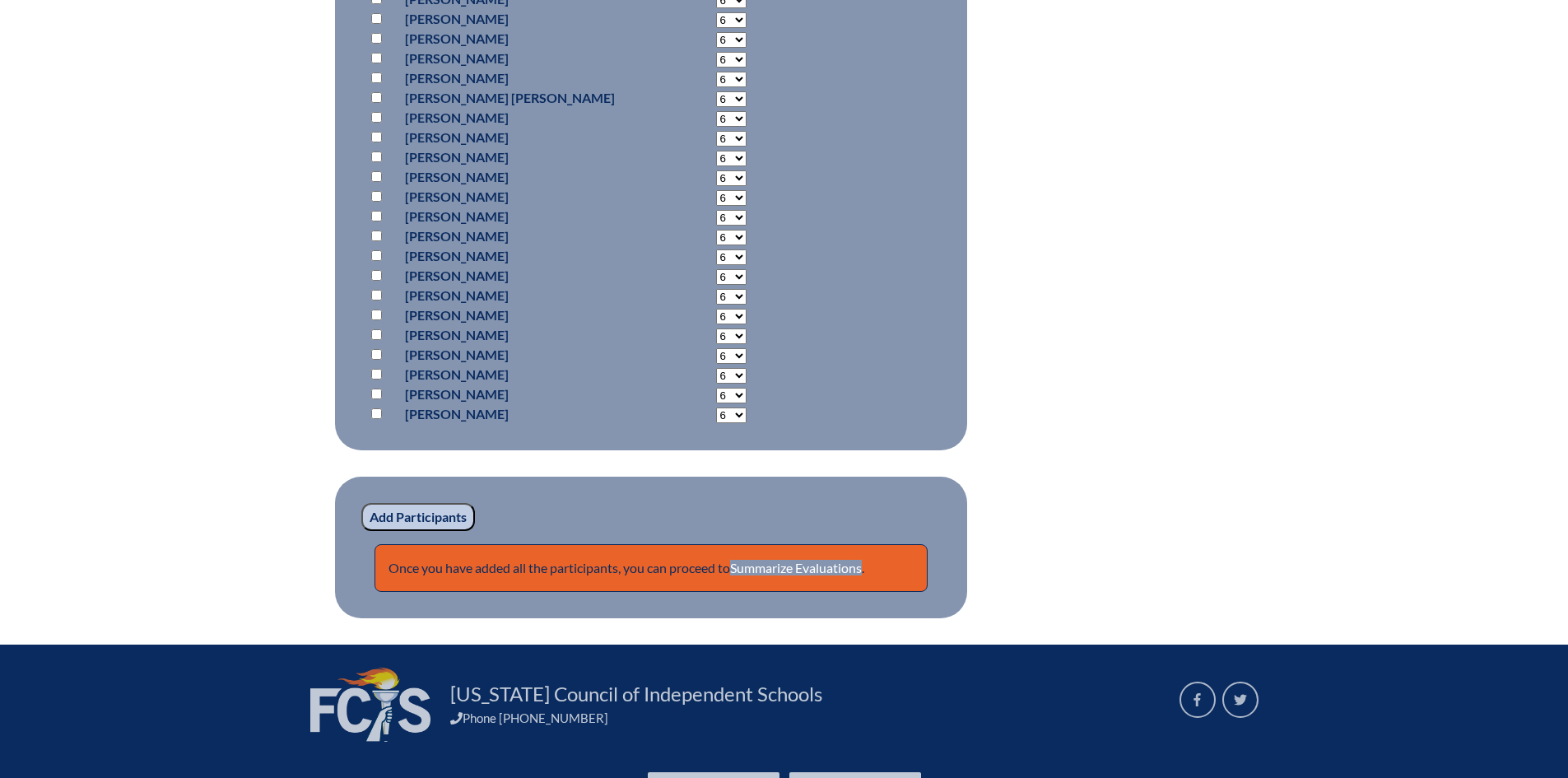
scroll to position [13107, 0]
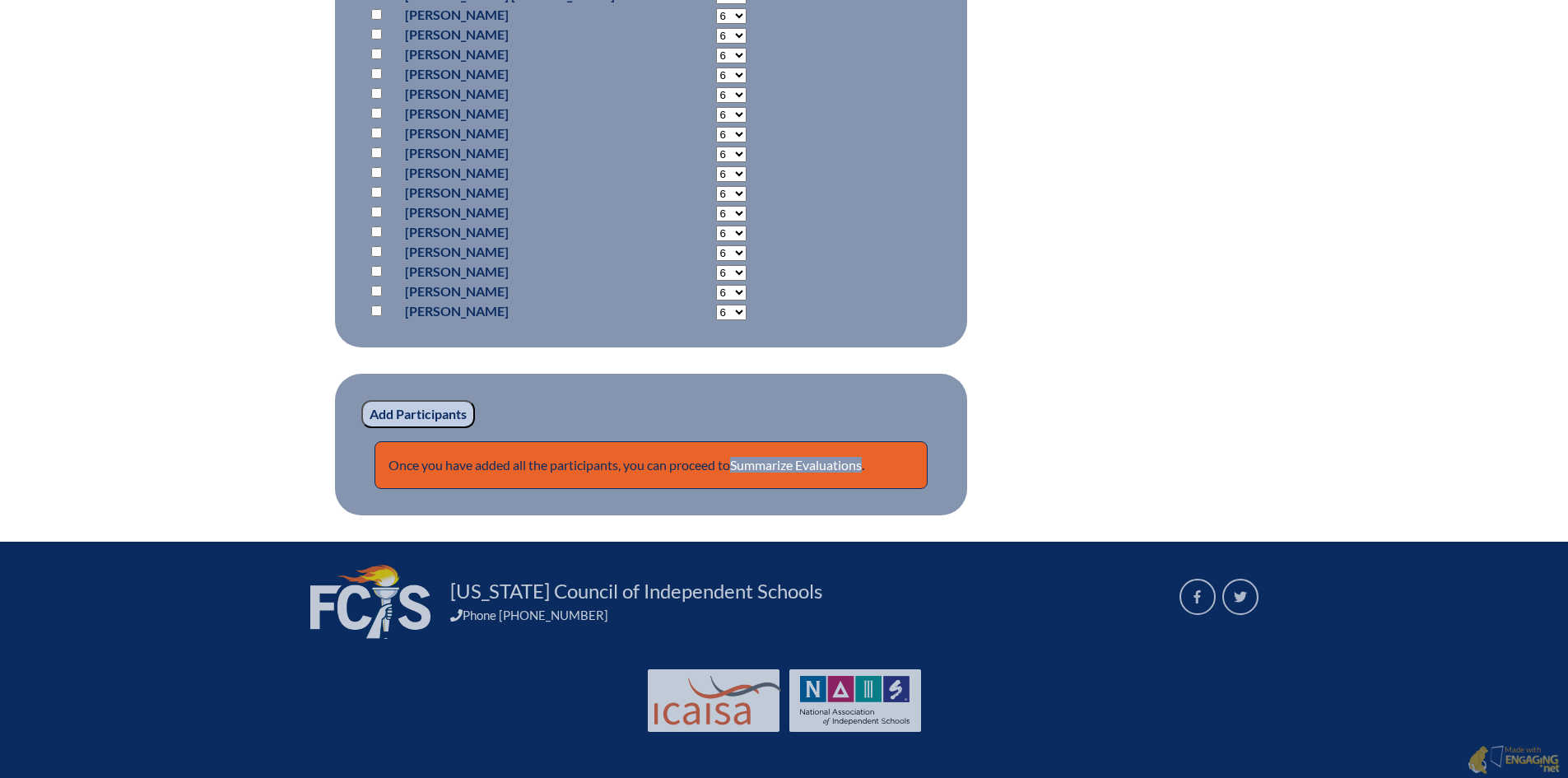
click at [437, 419] on input "Add Participants" at bounding box center [418, 414] width 114 height 28
